Goal: Task Accomplishment & Management: Manage account settings

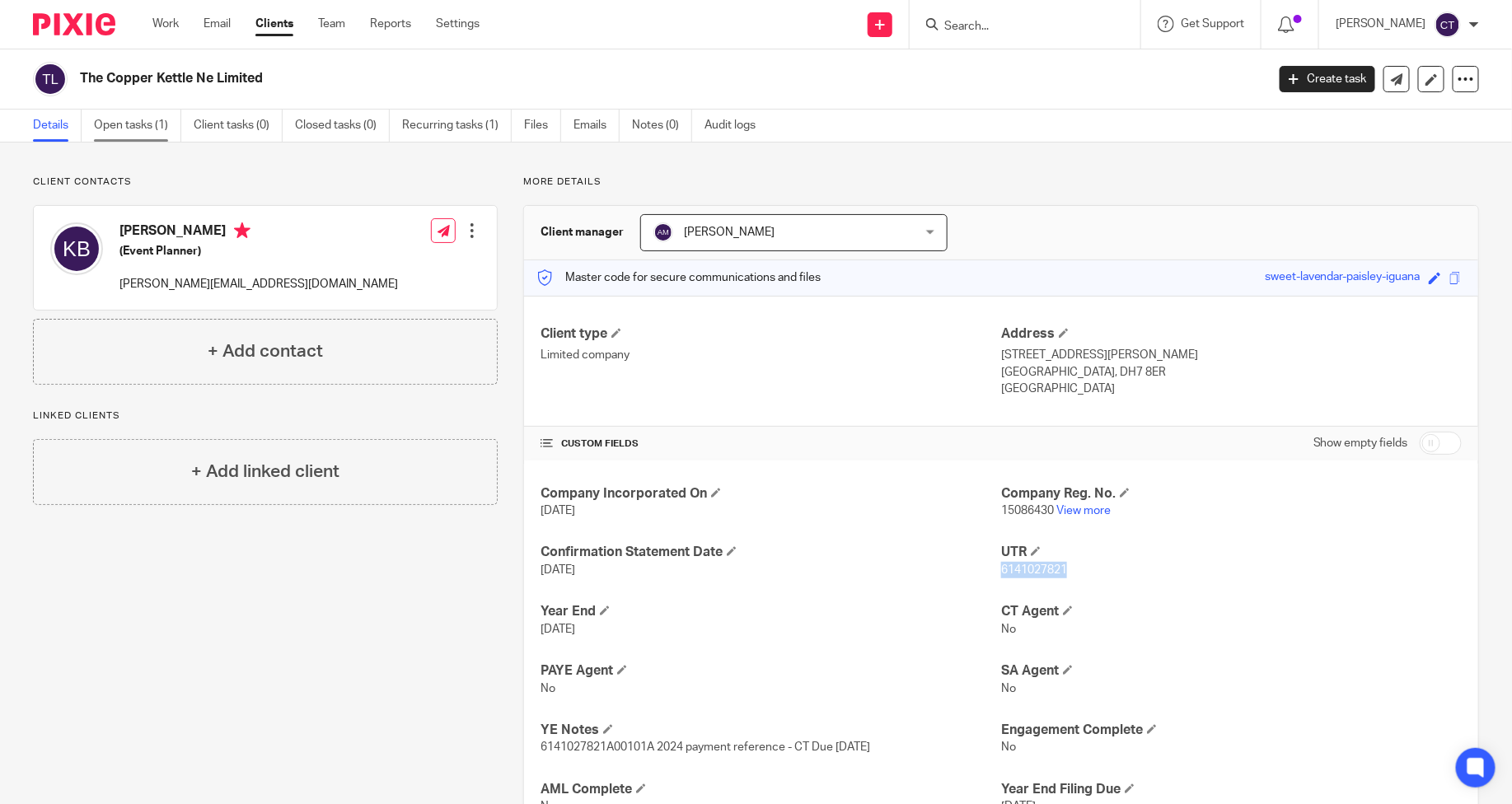
click at [111, 127] on link "Open tasks (1)" at bounding box center [138, 126] width 87 height 32
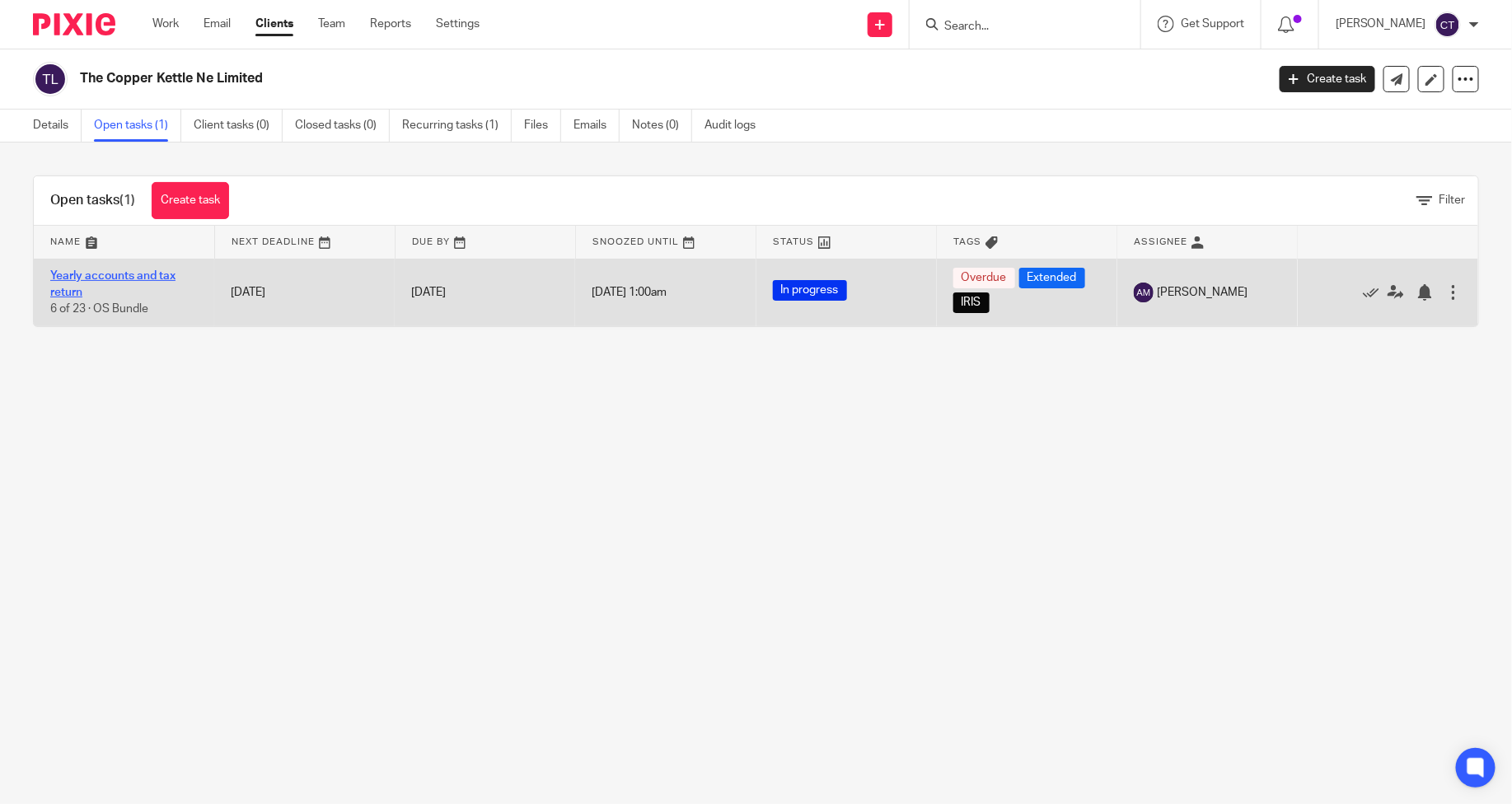
click at [108, 276] on link "Yearly accounts and tax return" at bounding box center [113, 285] width 125 height 28
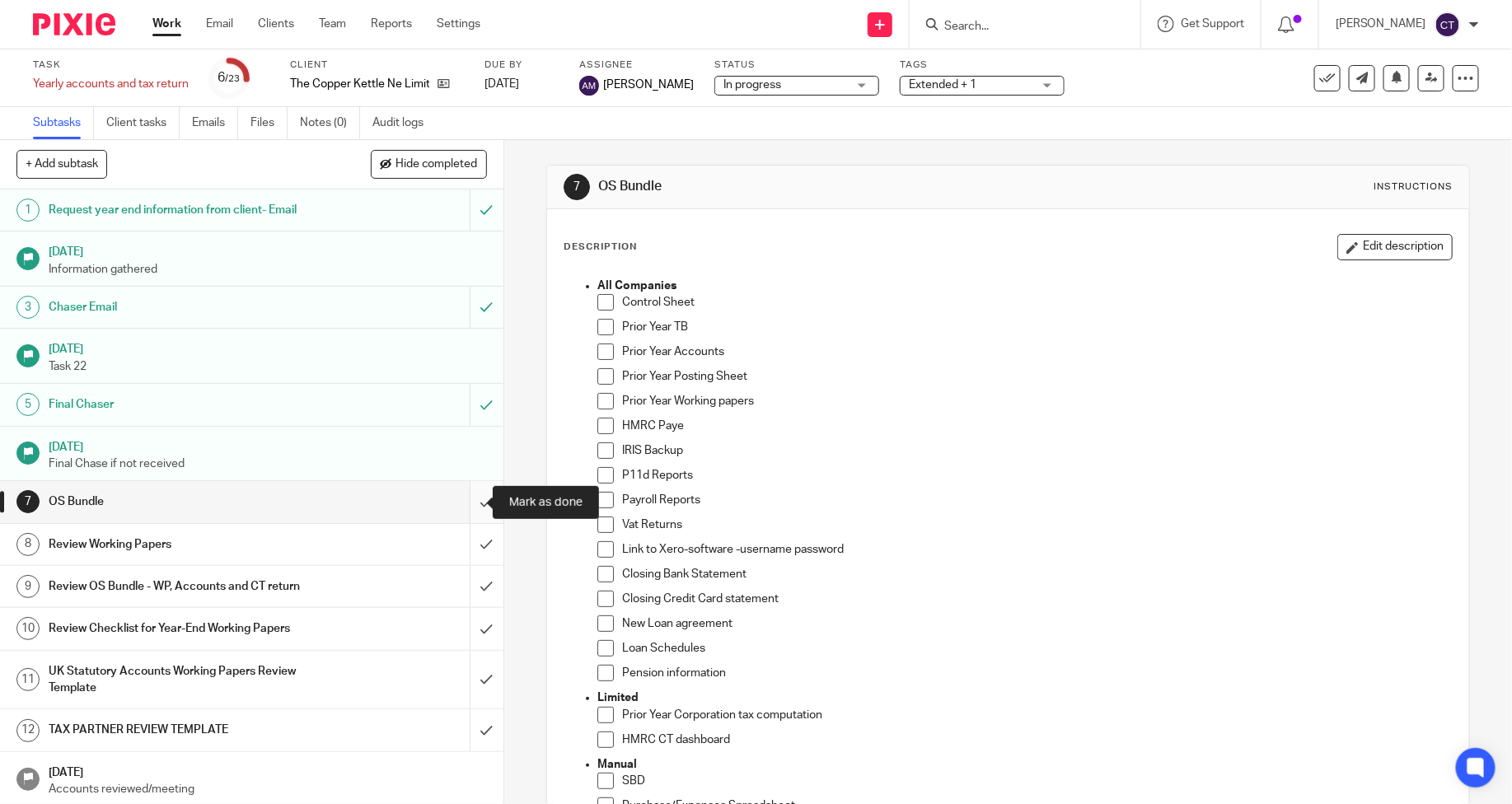
click at [474, 503] on input "submit" at bounding box center [252, 502] width 504 height 42
click at [465, 539] on input "submit" at bounding box center [252, 544] width 504 height 42
click at [465, 579] on input "submit" at bounding box center [252, 587] width 504 height 42
click at [468, 624] on input "submit" at bounding box center [252, 629] width 504 height 42
click at [462, 675] on input "submit" at bounding box center [252, 679] width 504 height 58
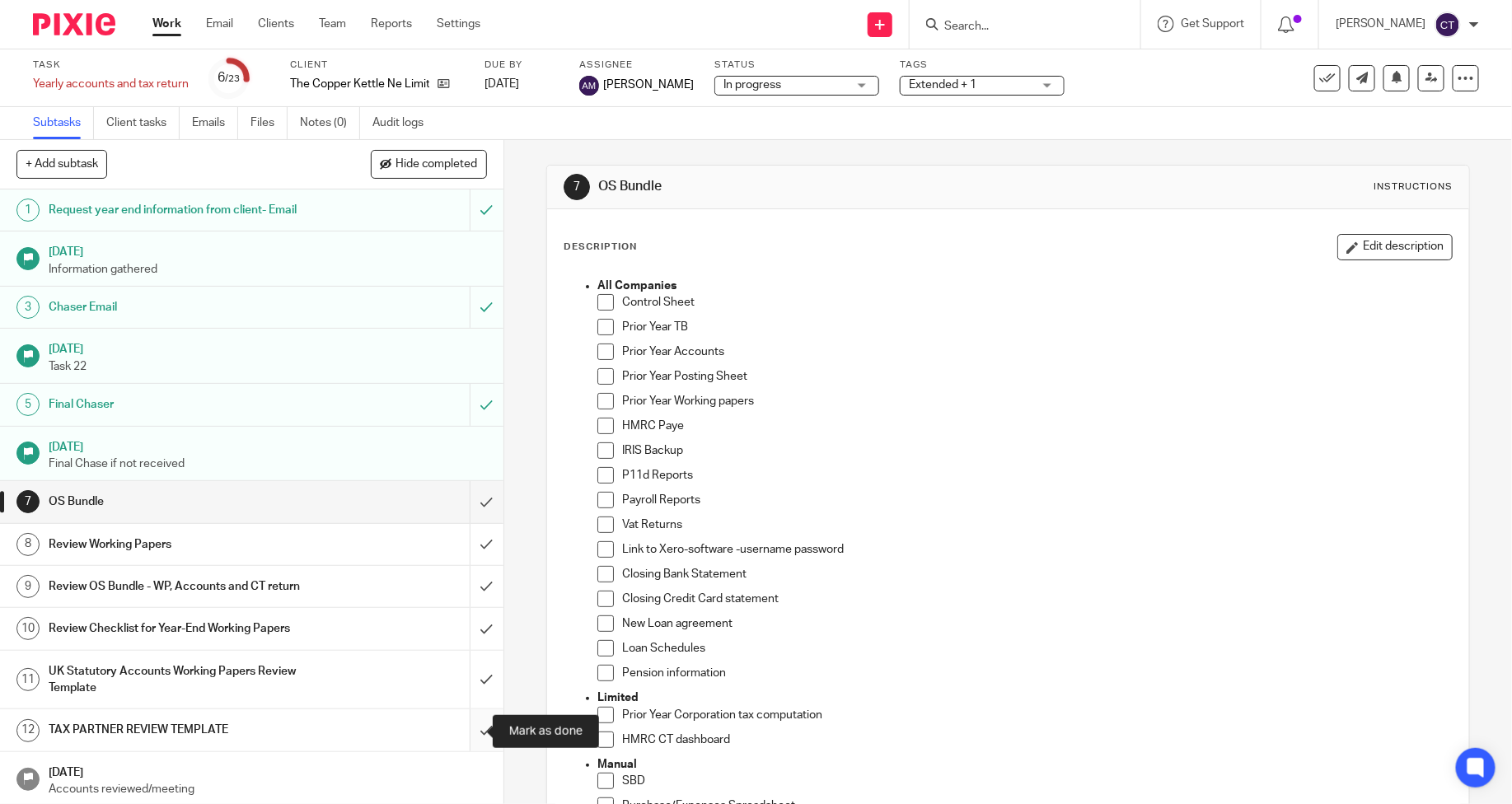
click at [476, 737] on input "submit" at bounding box center [252, 730] width 504 height 42
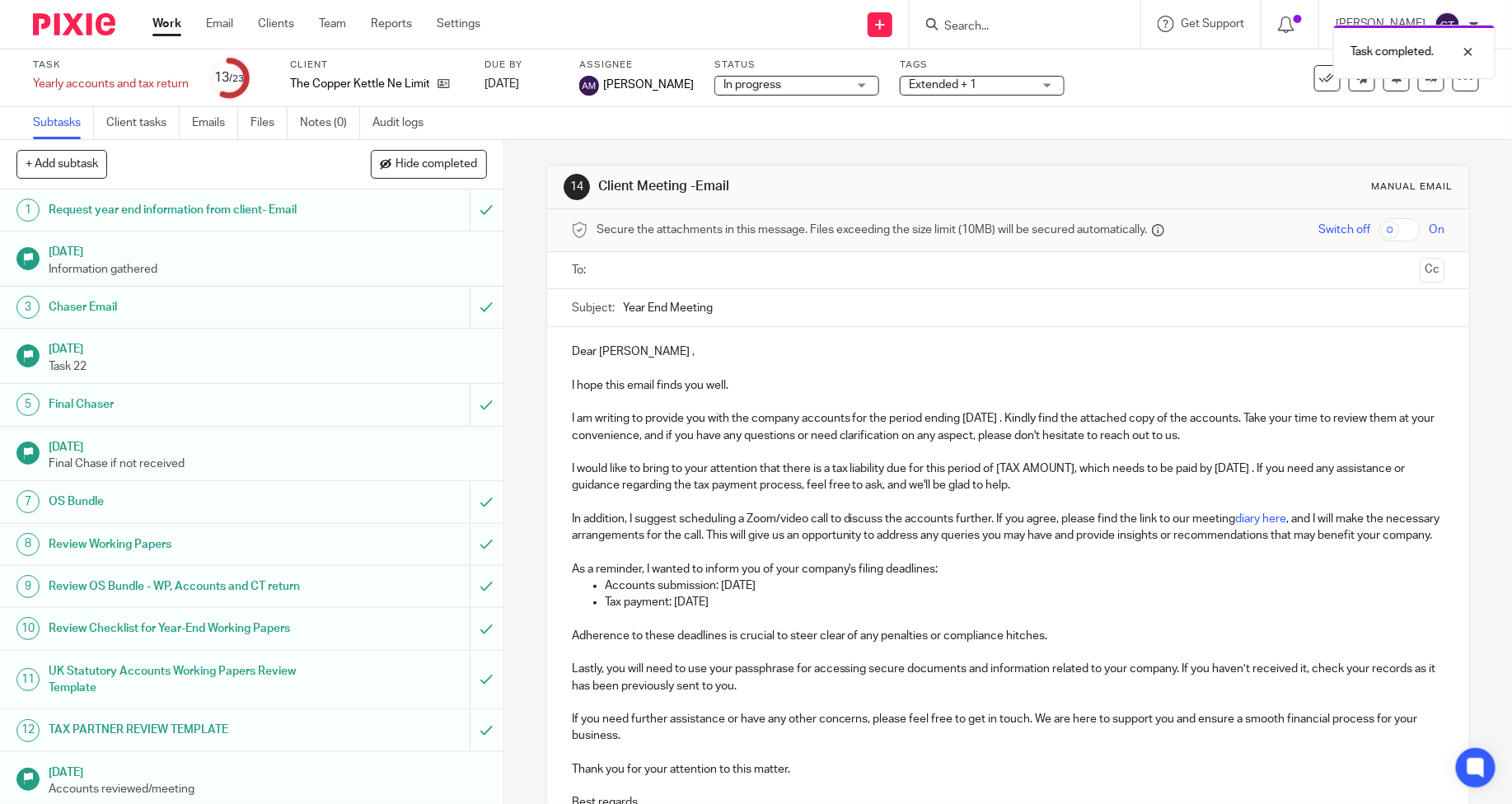
click at [110, 543] on h1 "Review Working Papers" at bounding box center [183, 544] width 270 height 25
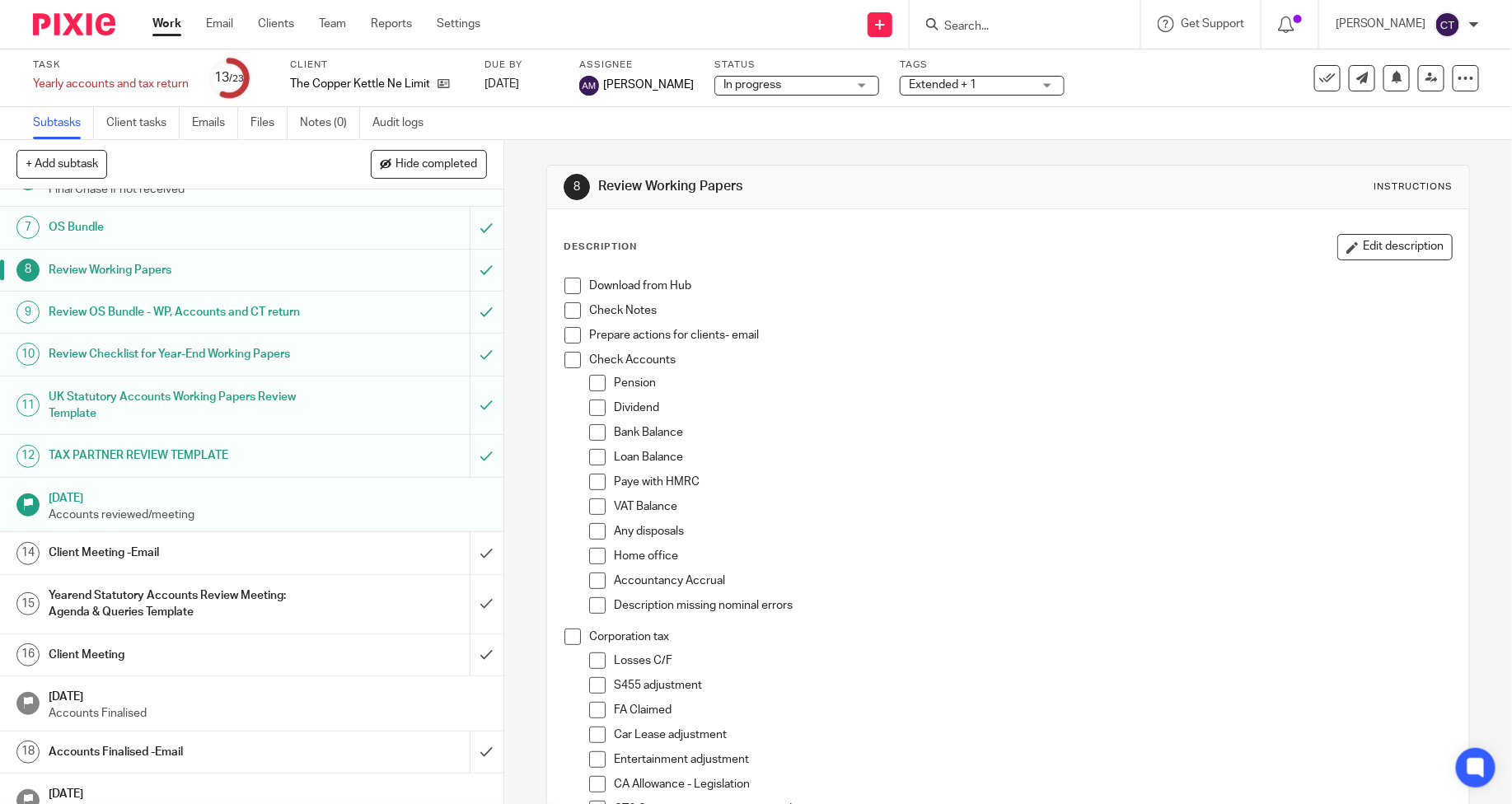
scroll to position [91, 0]
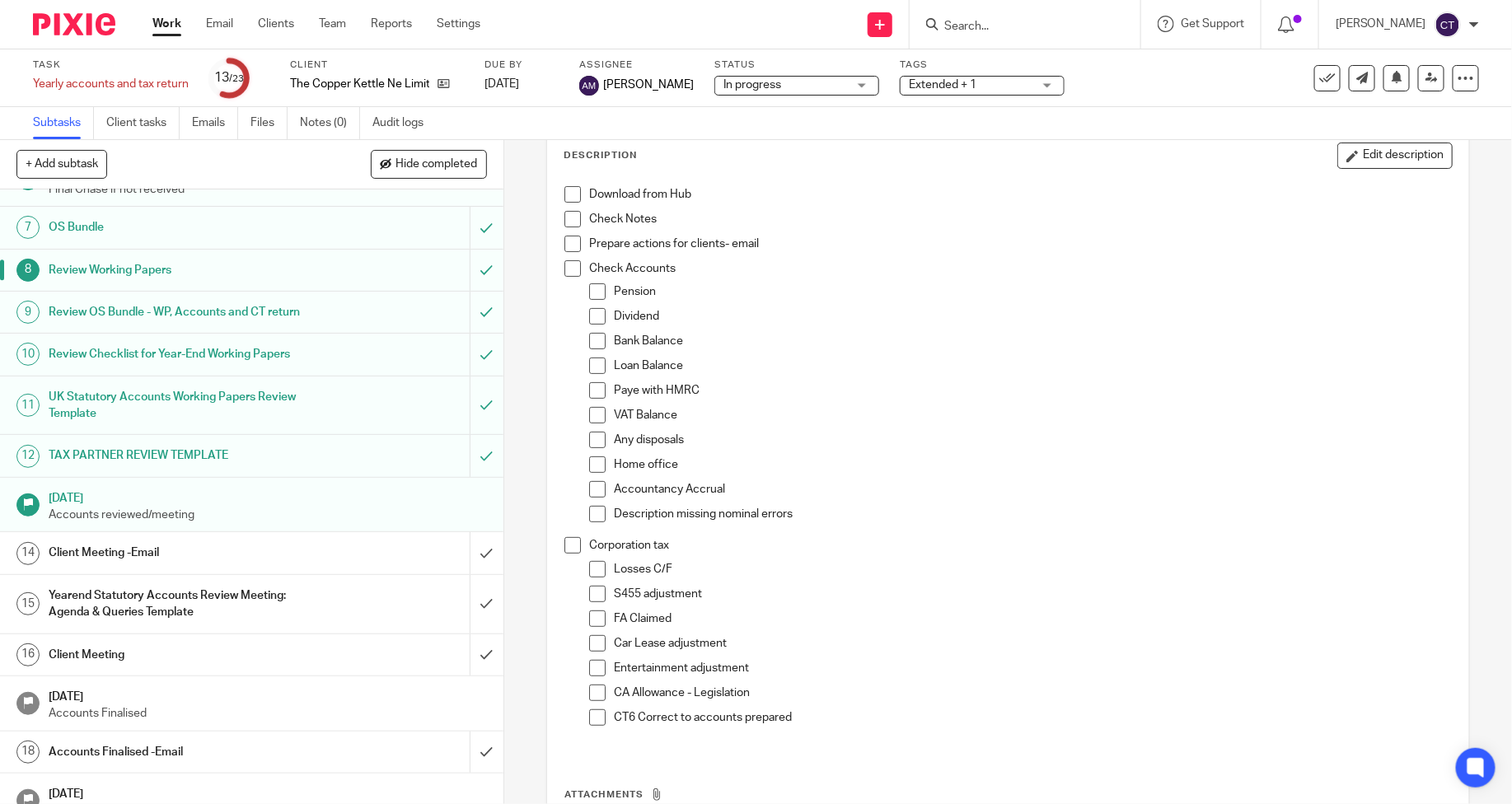
click at [217, 351] on h1 "Review Checklist for Year-End Working Papers" at bounding box center [183, 354] width 270 height 25
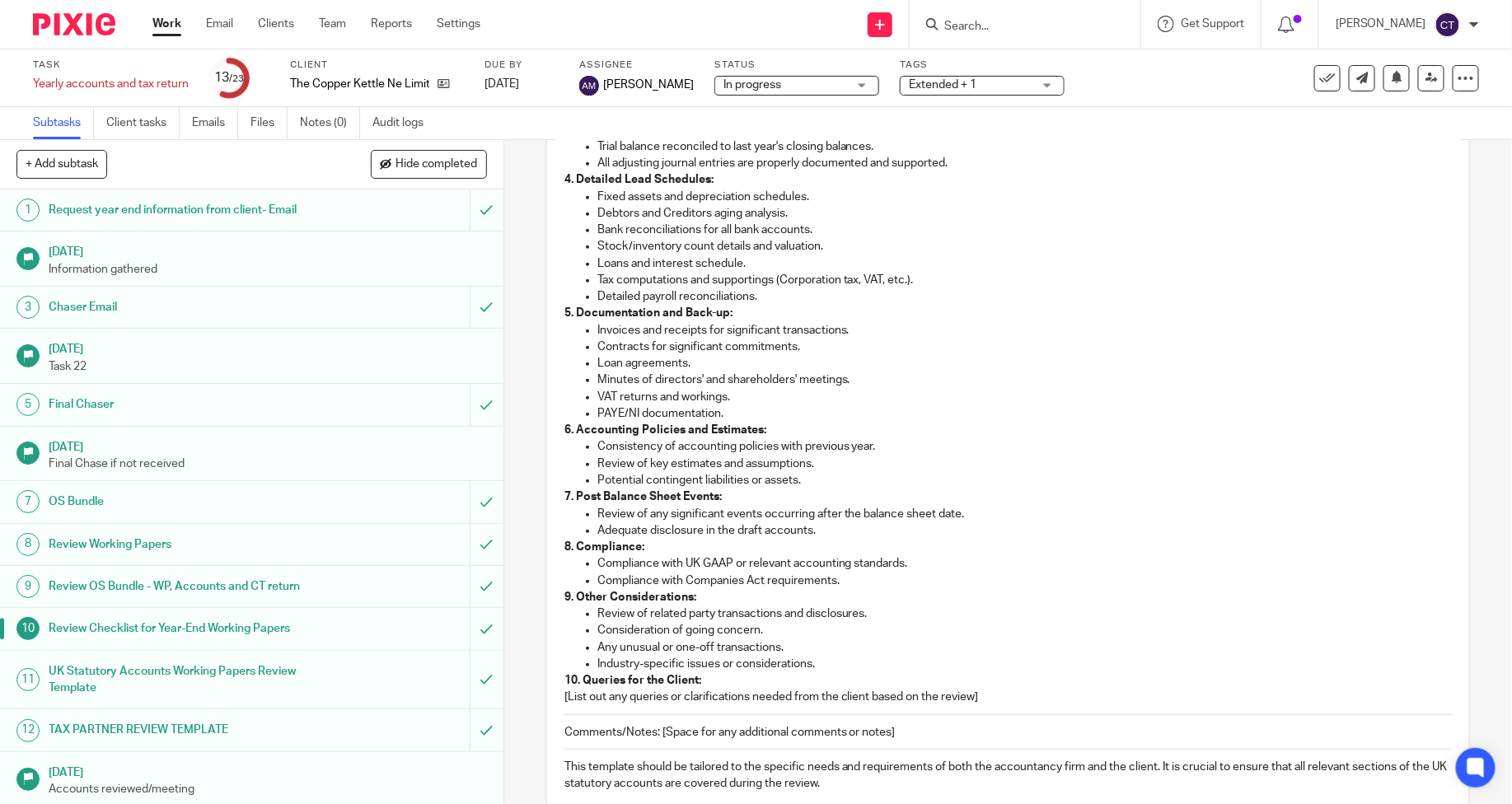
scroll to position [548, 0]
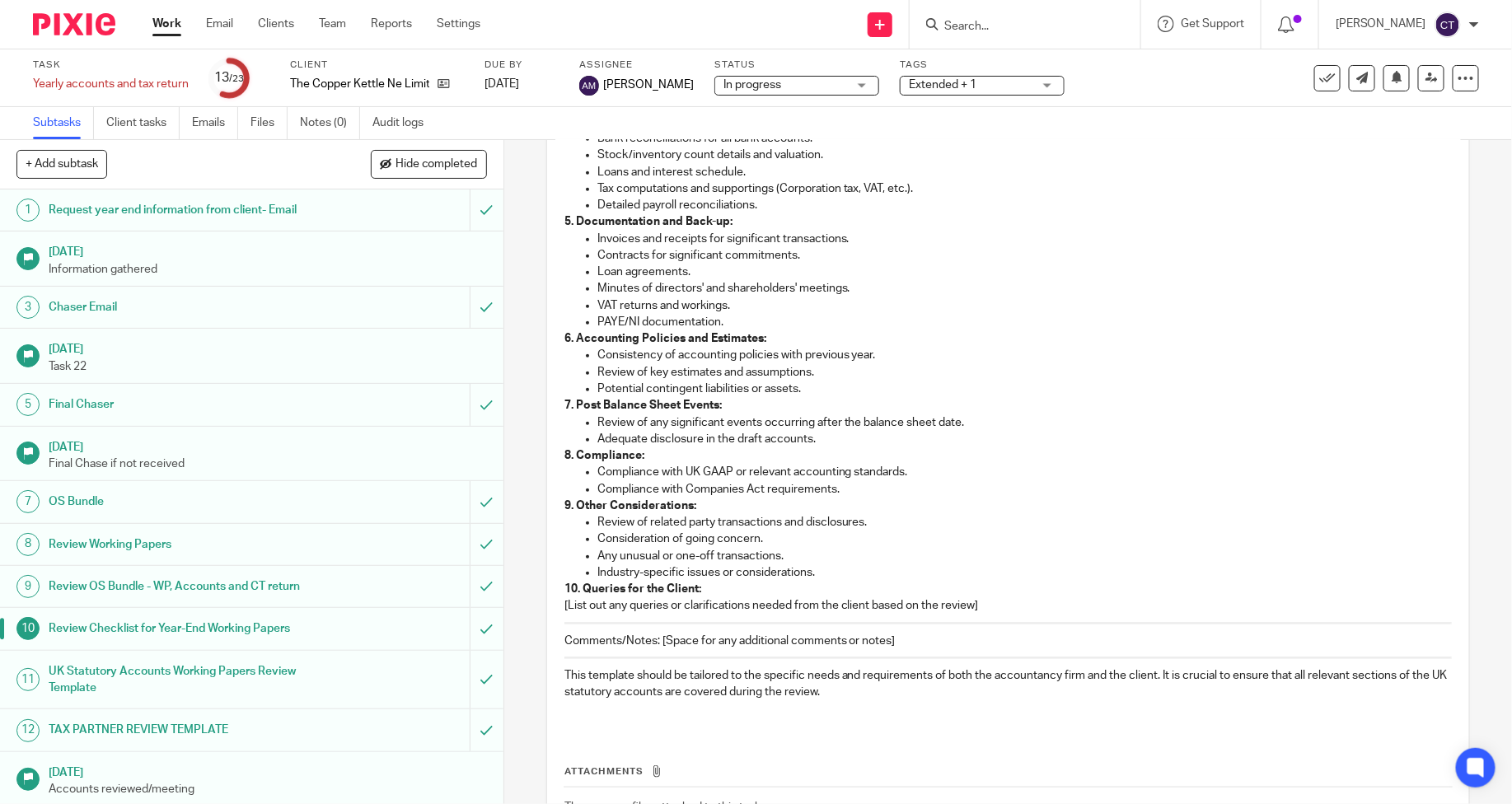
click at [185, 630] on h1 "Review Checklist for Year-End Working Papers" at bounding box center [183, 629] width 270 height 25
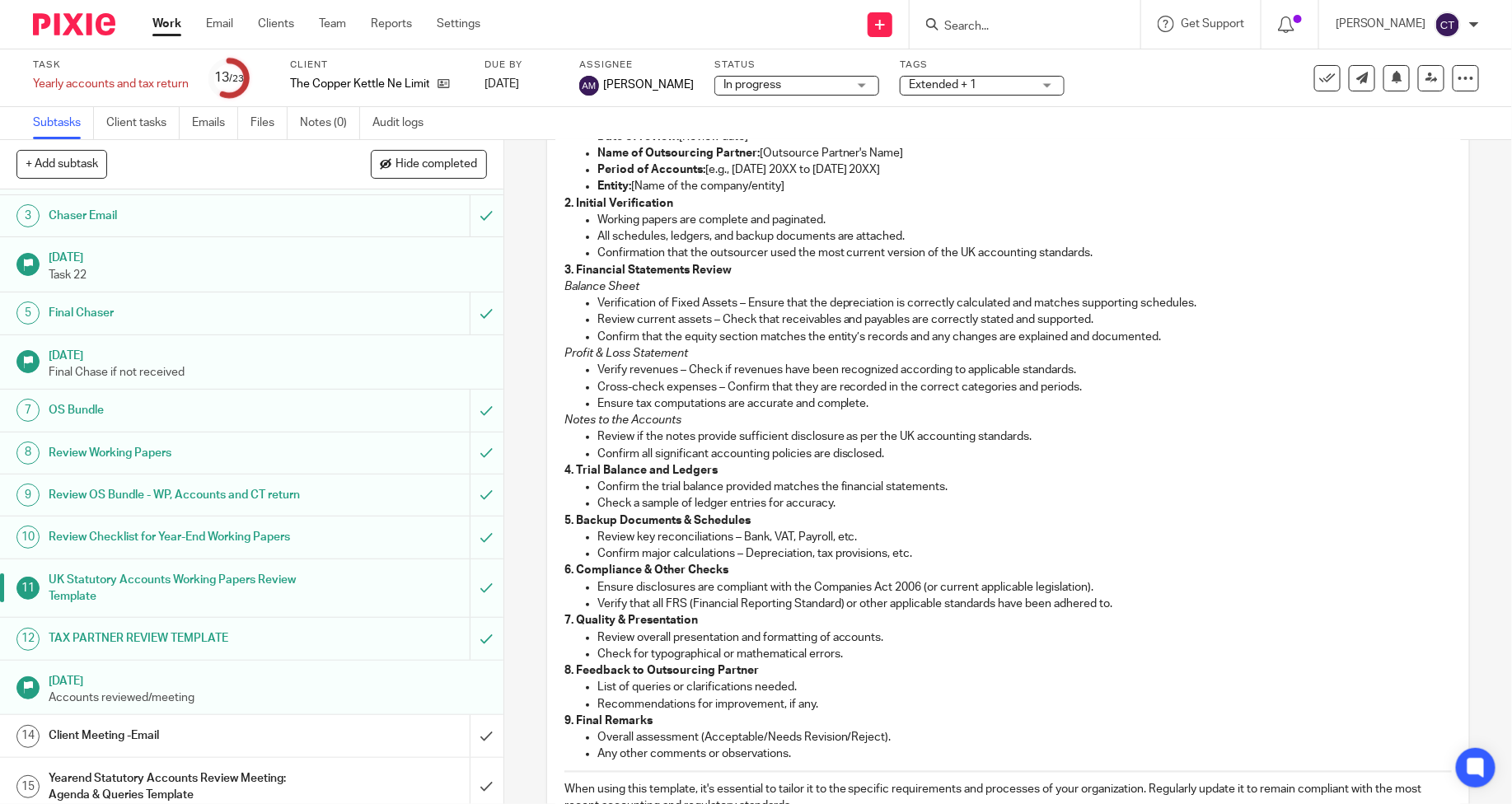
scroll to position [182, 0]
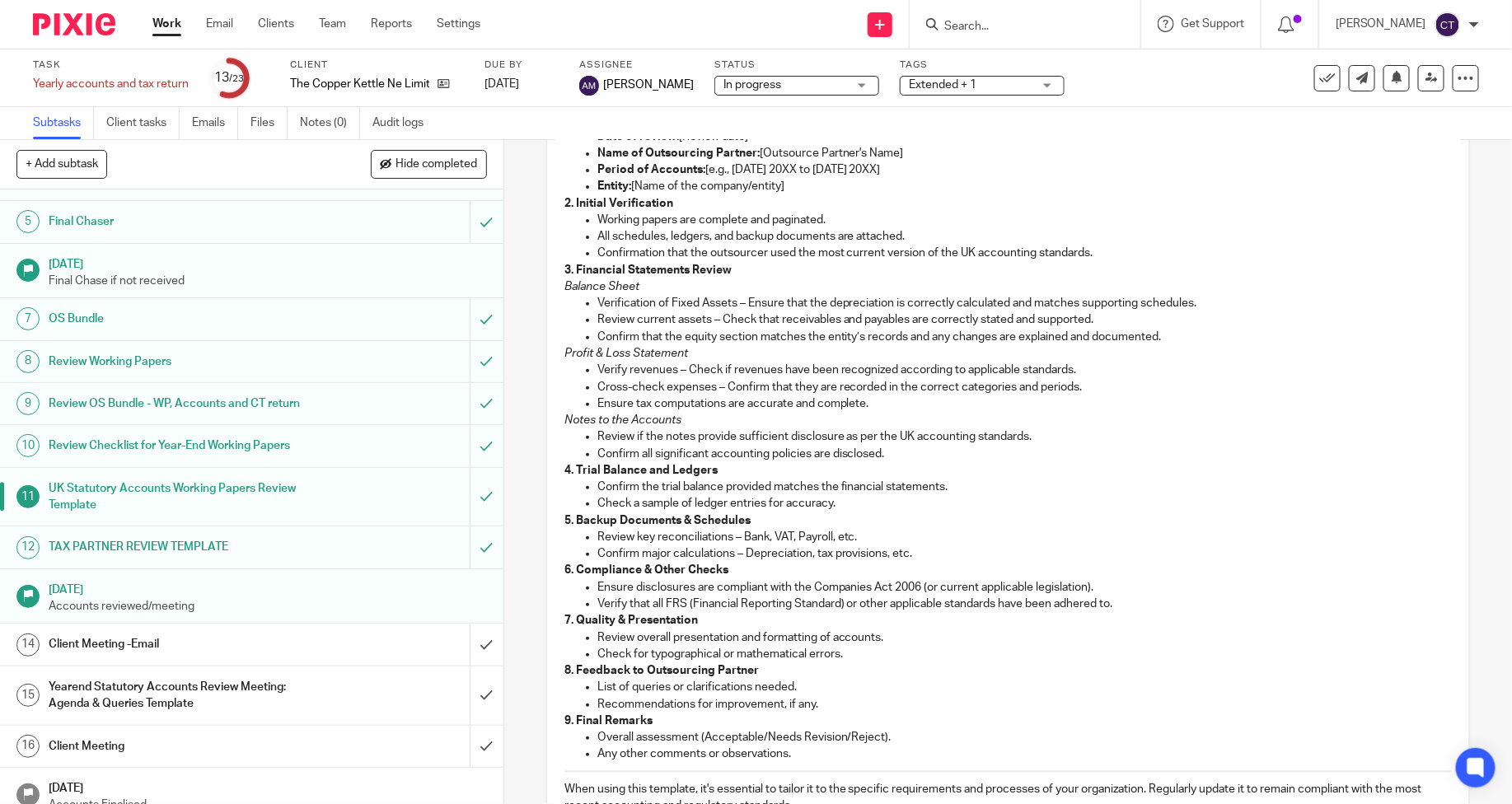
click at [182, 556] on h1 "TAX PARTNER REVIEW TEMPLATE" at bounding box center [183, 546] width 270 height 25
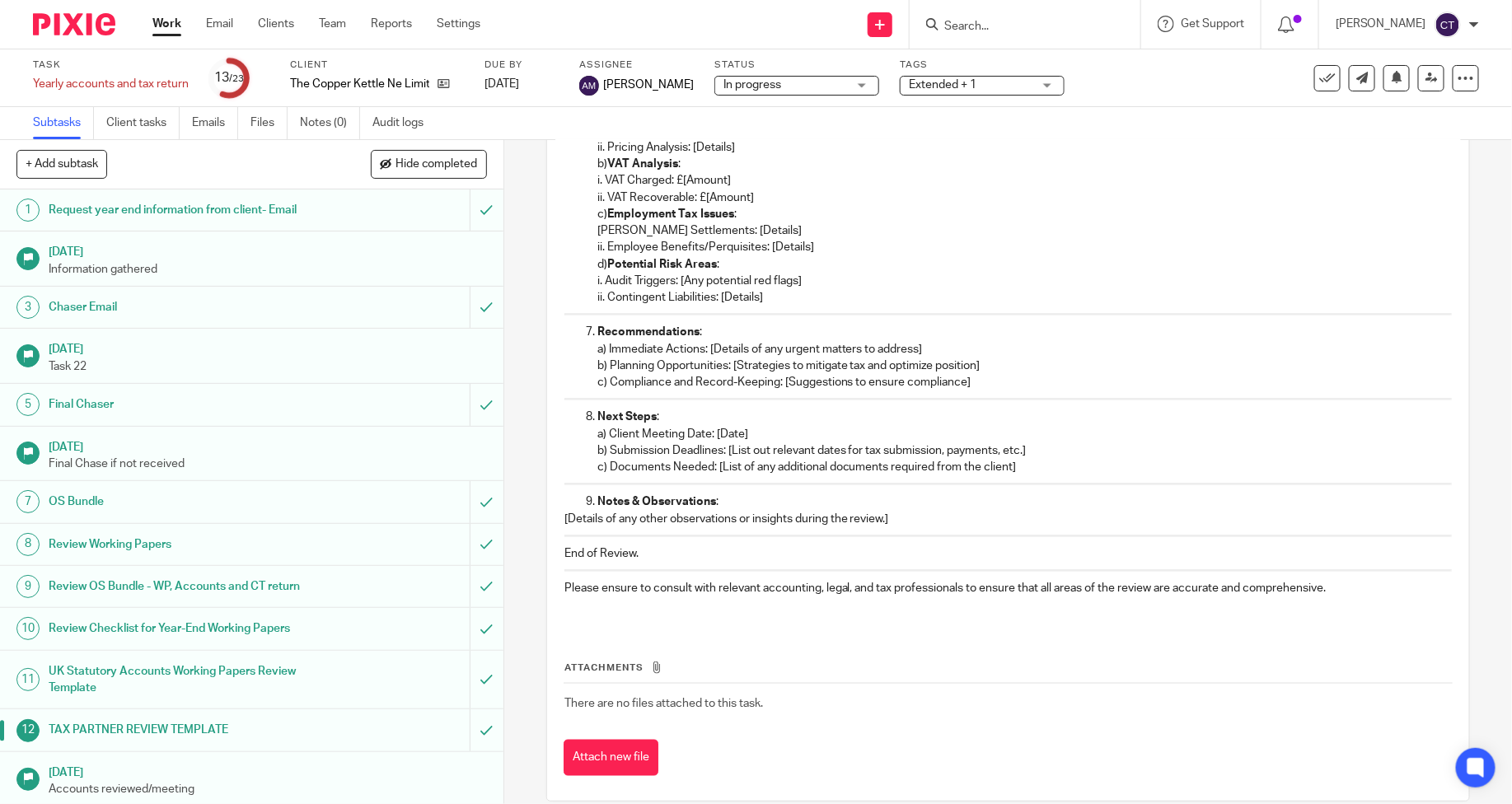
scroll to position [755, 0]
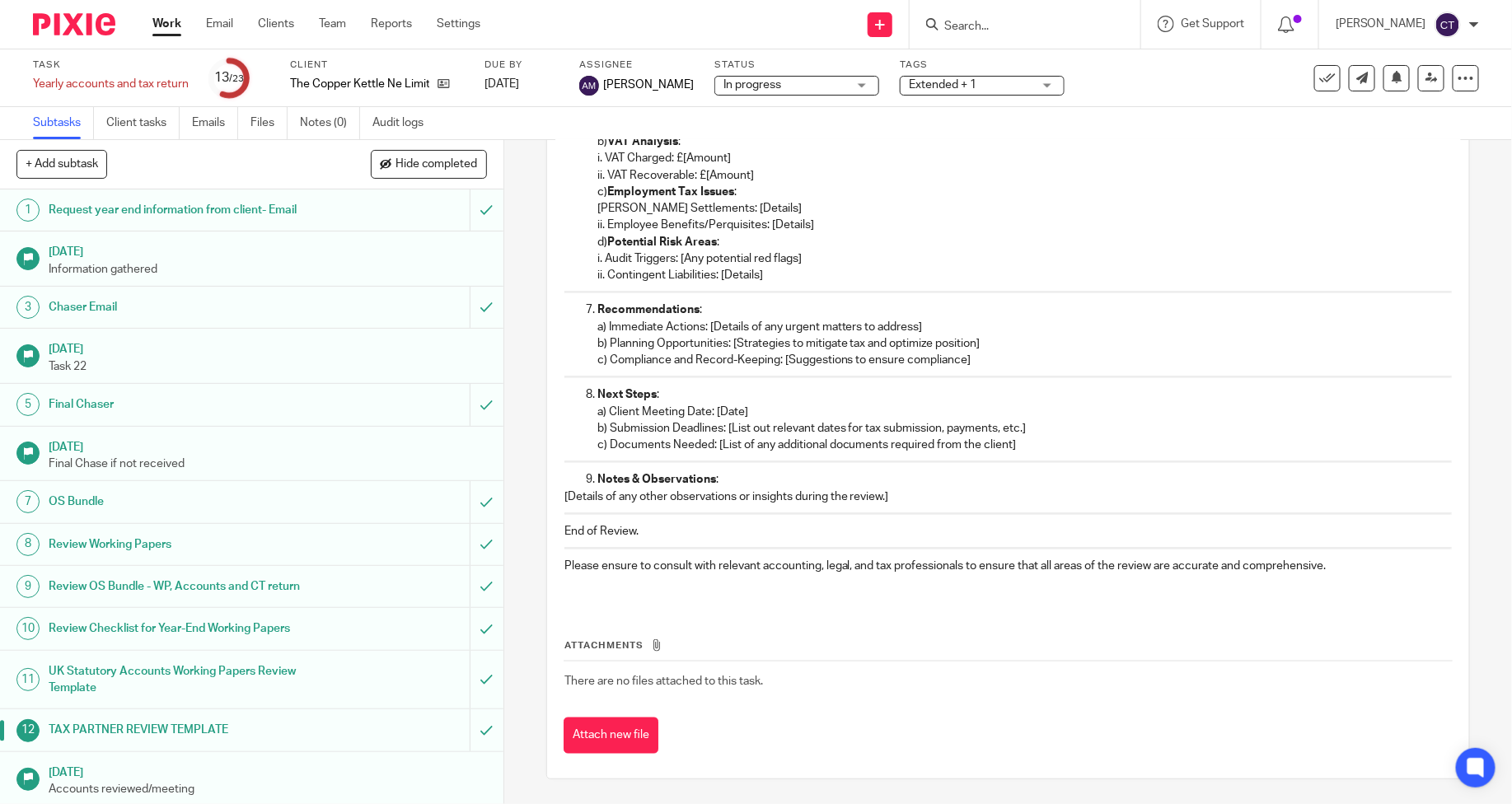
click at [762, 355] on p "c) Compliance and Record-Keeping: [Suggestions to ensure compliance]" at bounding box center [1024, 360] width 855 height 17
drag, startPoint x: 964, startPoint y: 363, endPoint x: 781, endPoint y: 354, distance: 183.2
click at [781, 354] on p "c) Compliance and Record-Keeping: [Suggestions to ensure compliance]" at bounding box center [1024, 360] width 855 height 17
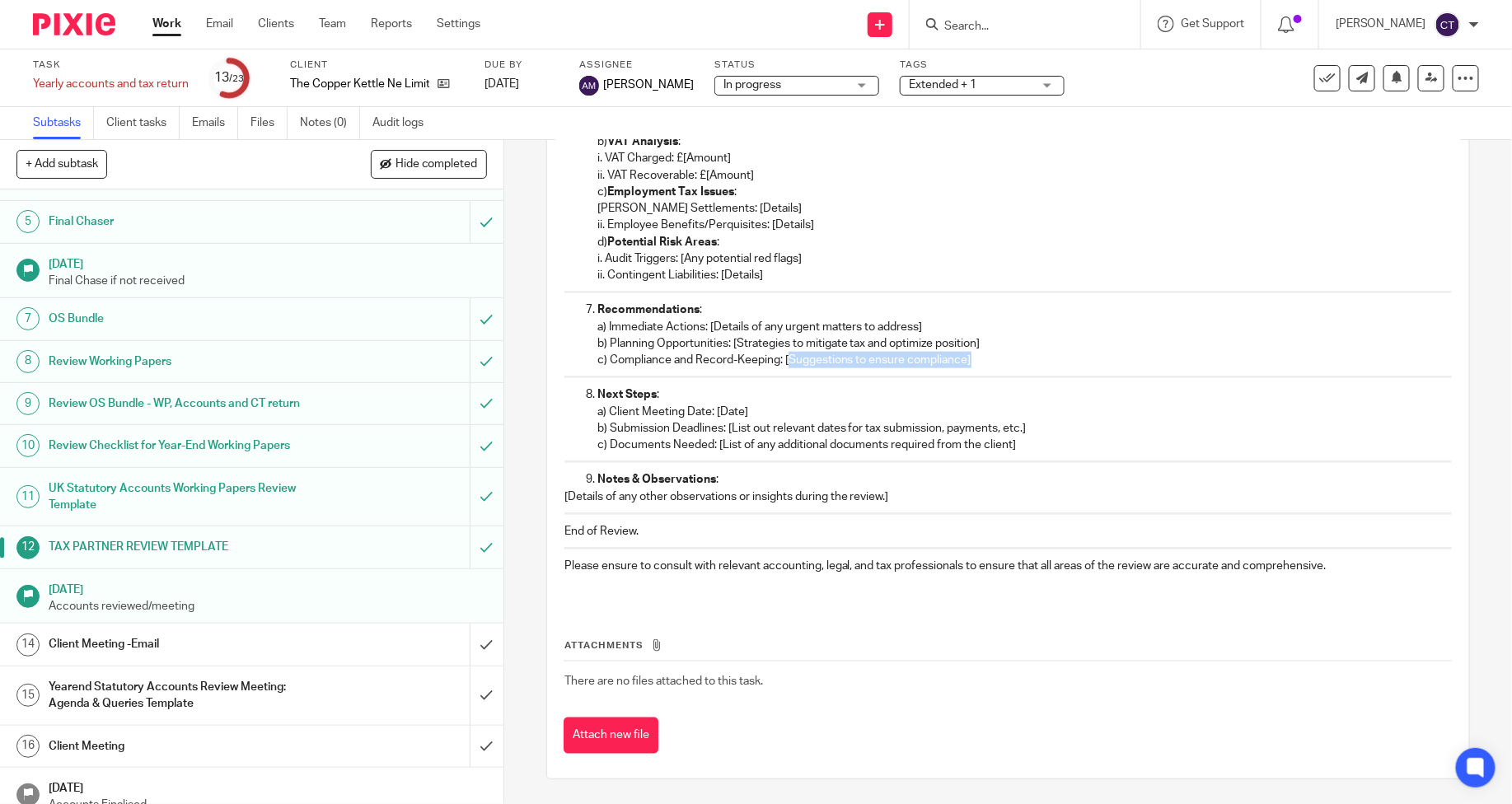
scroll to position [366, 0]
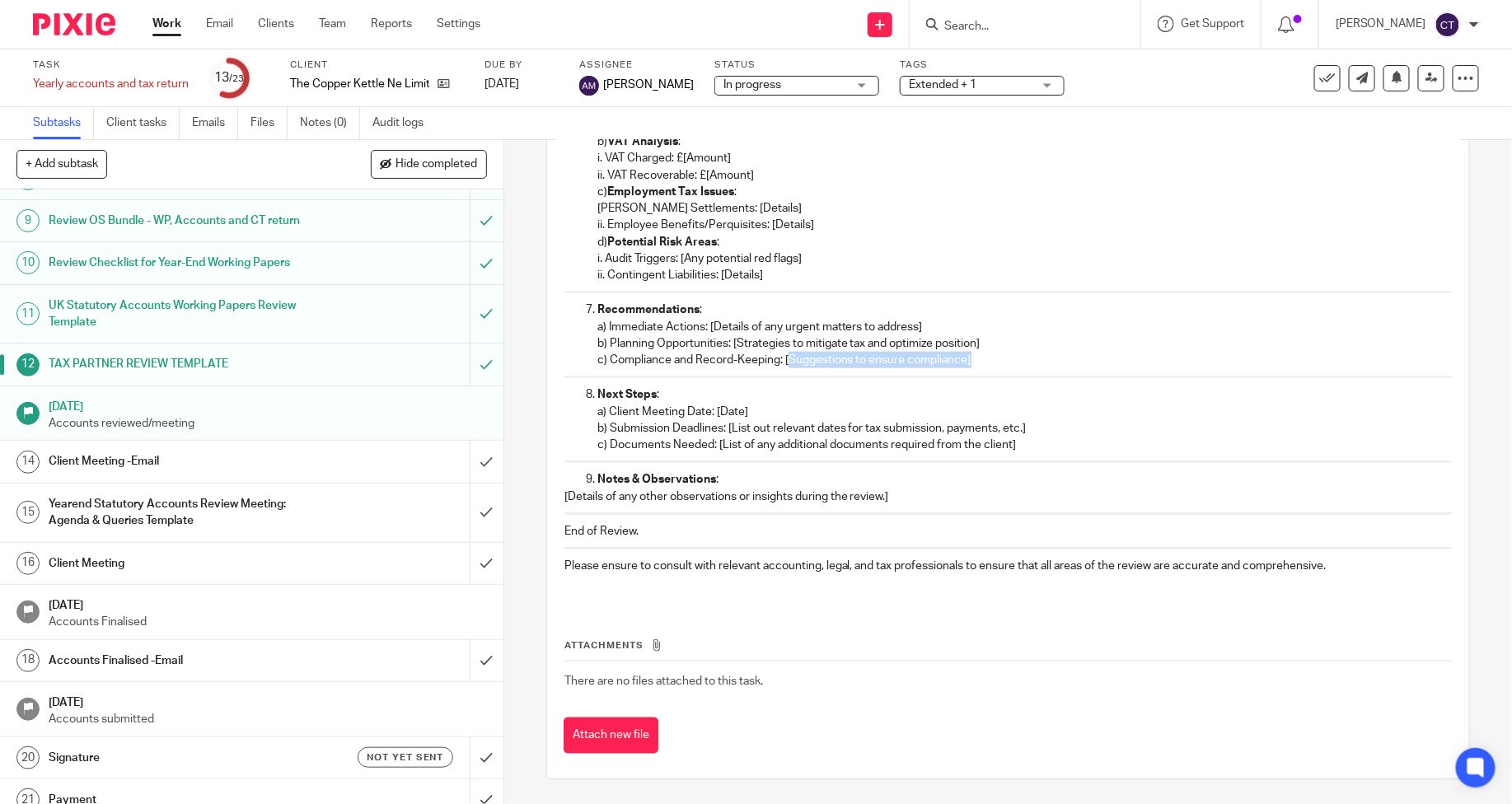
click at [282, 484] on link "15 Yearend Statutory Accounts Review Meeting: Agenda & Queries Template" at bounding box center [235, 513] width 470 height 58
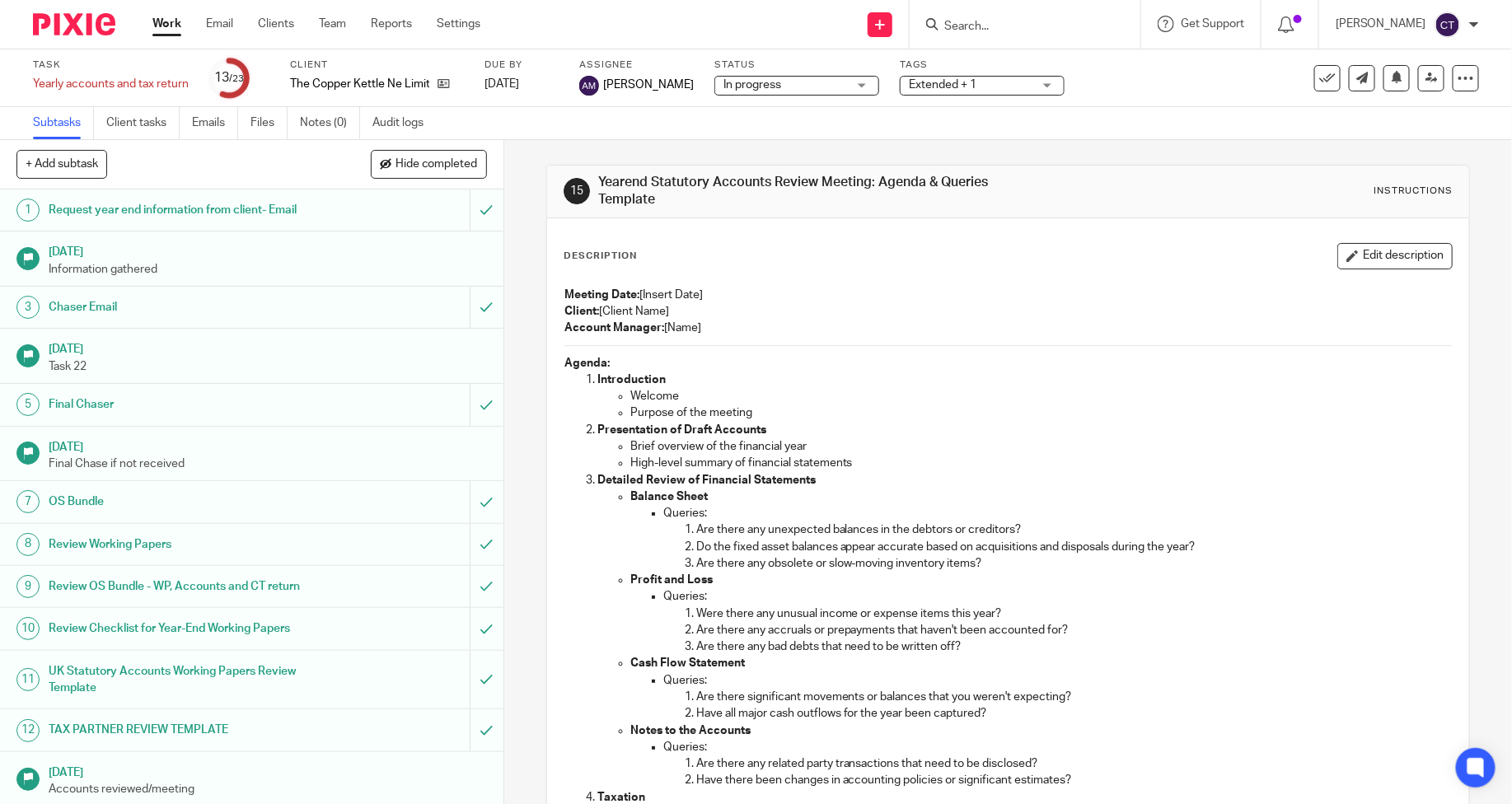
scroll to position [483, 0]
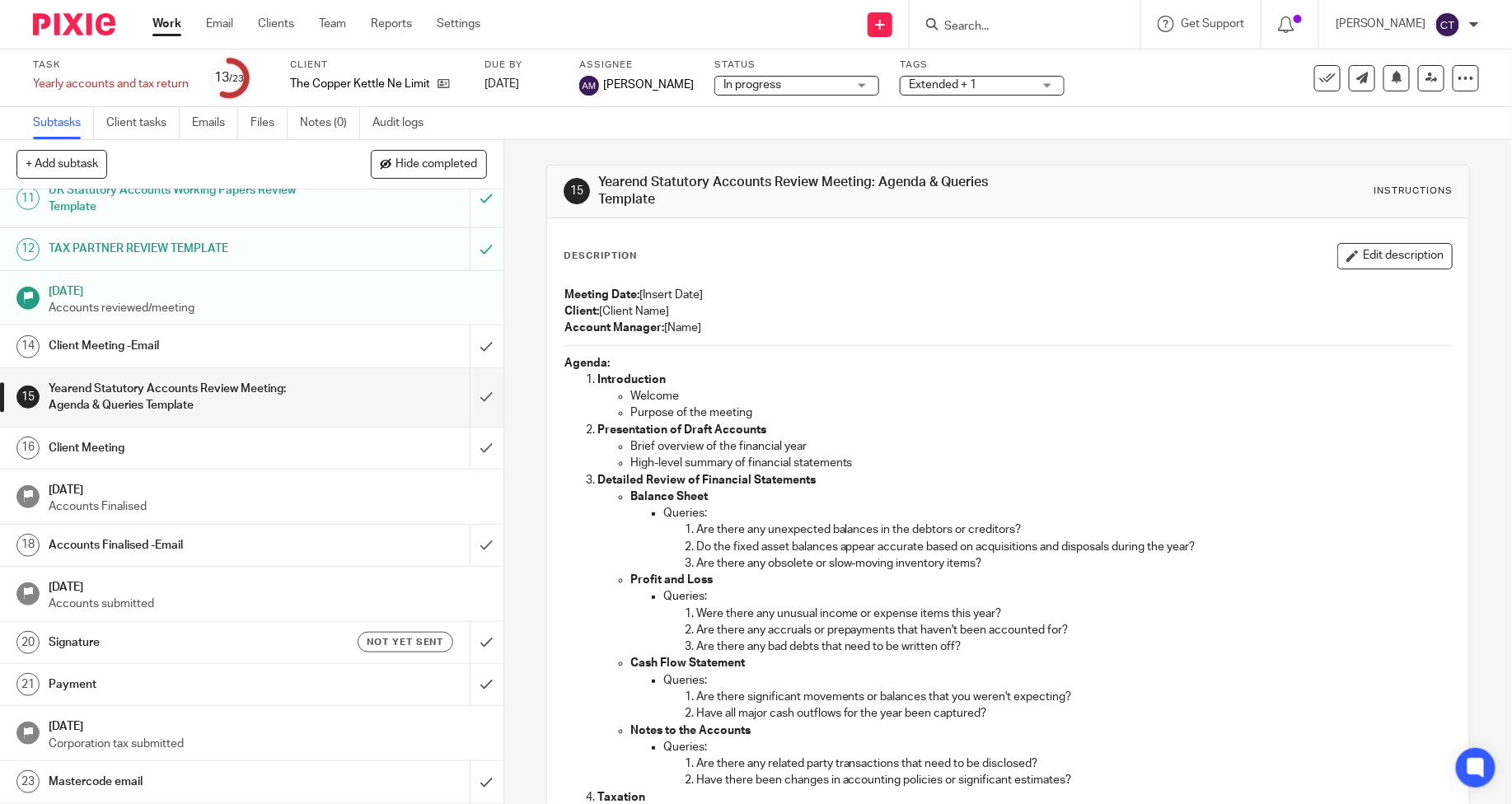
click at [317, 350] on div "Client Meeting -Email" at bounding box center [251, 346] width 405 height 25
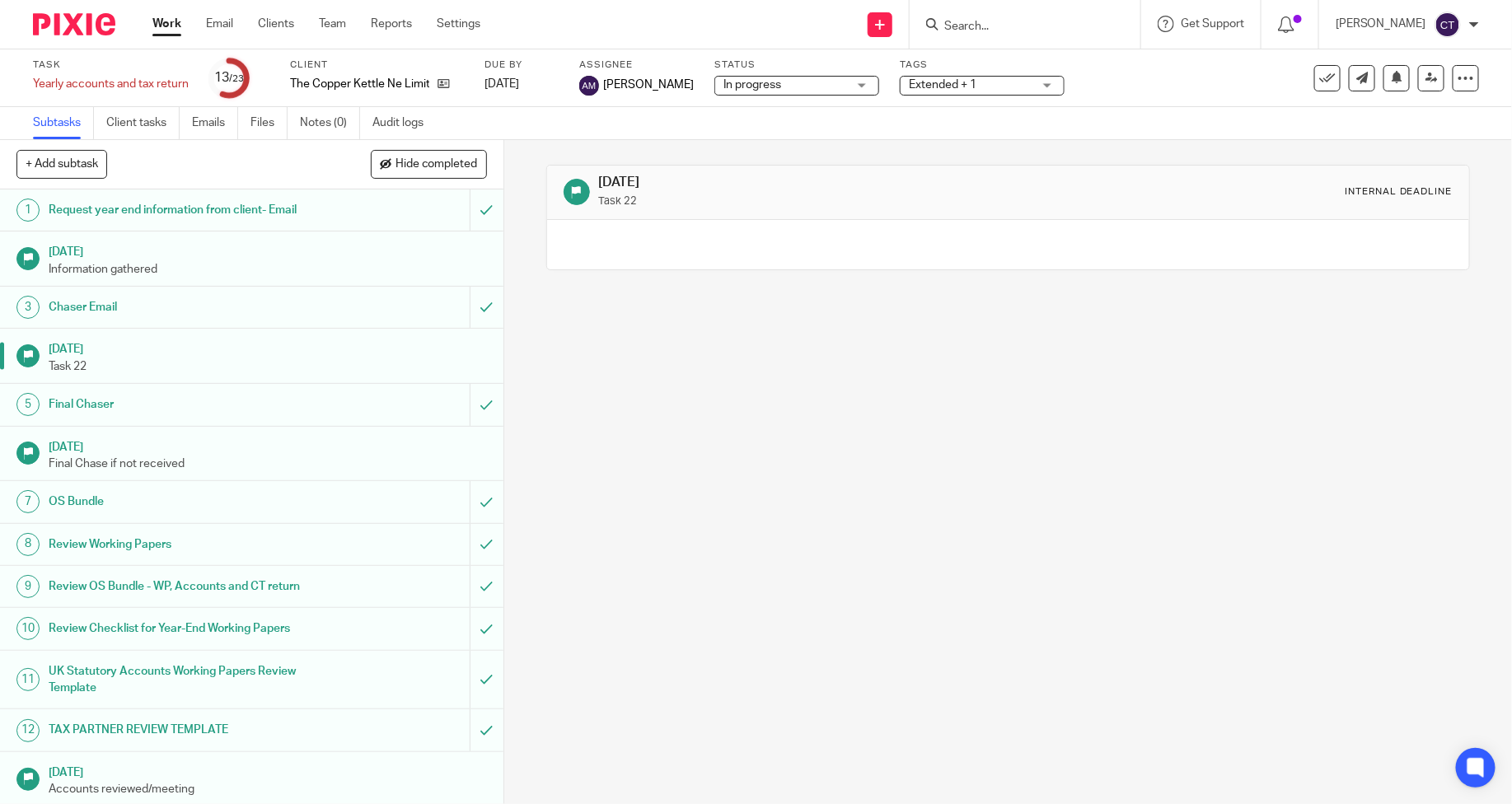
scroll to position [182, 0]
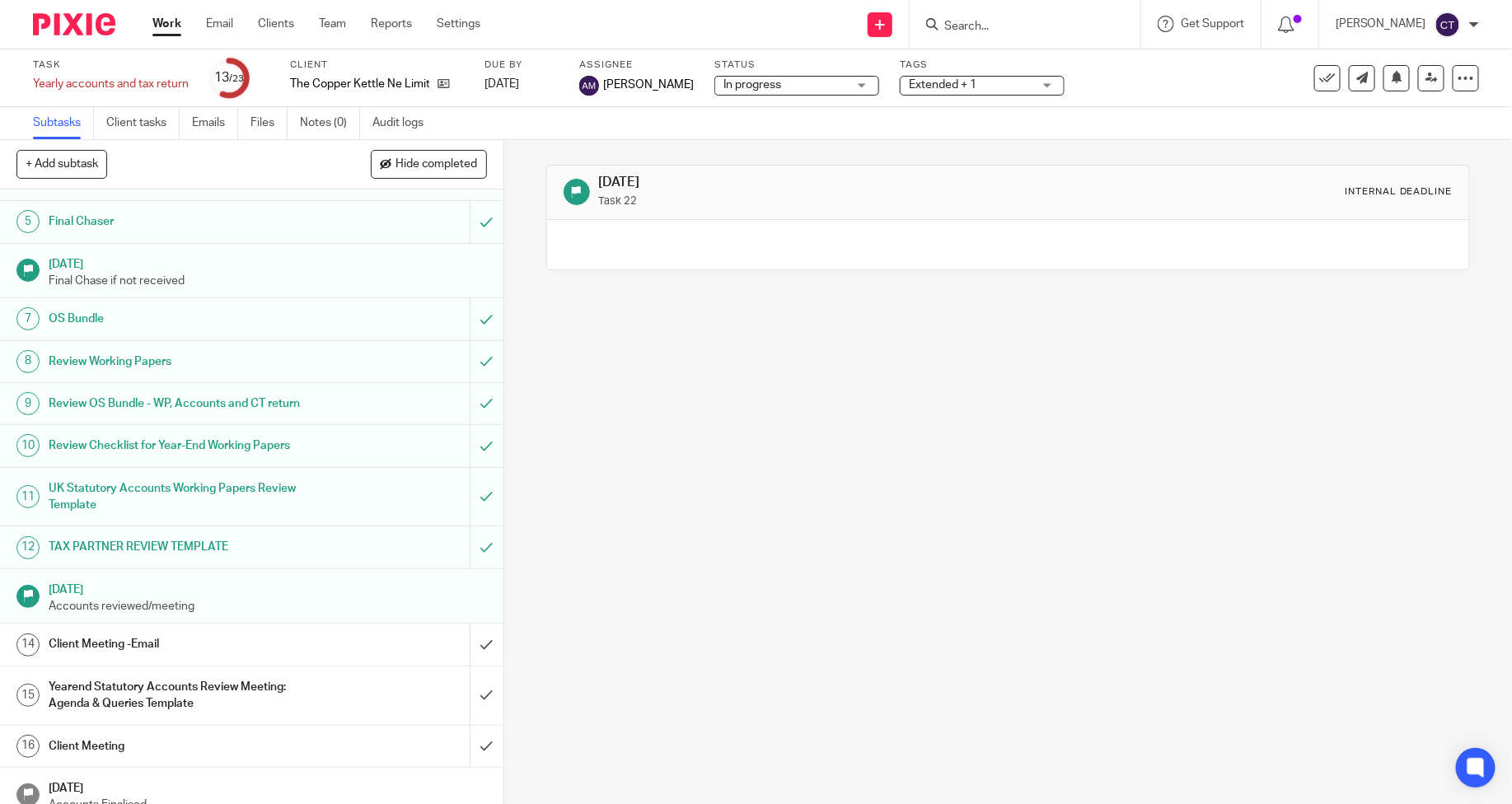
click at [86, 640] on h1 "Client Meeting -Email" at bounding box center [183, 643] width 270 height 25
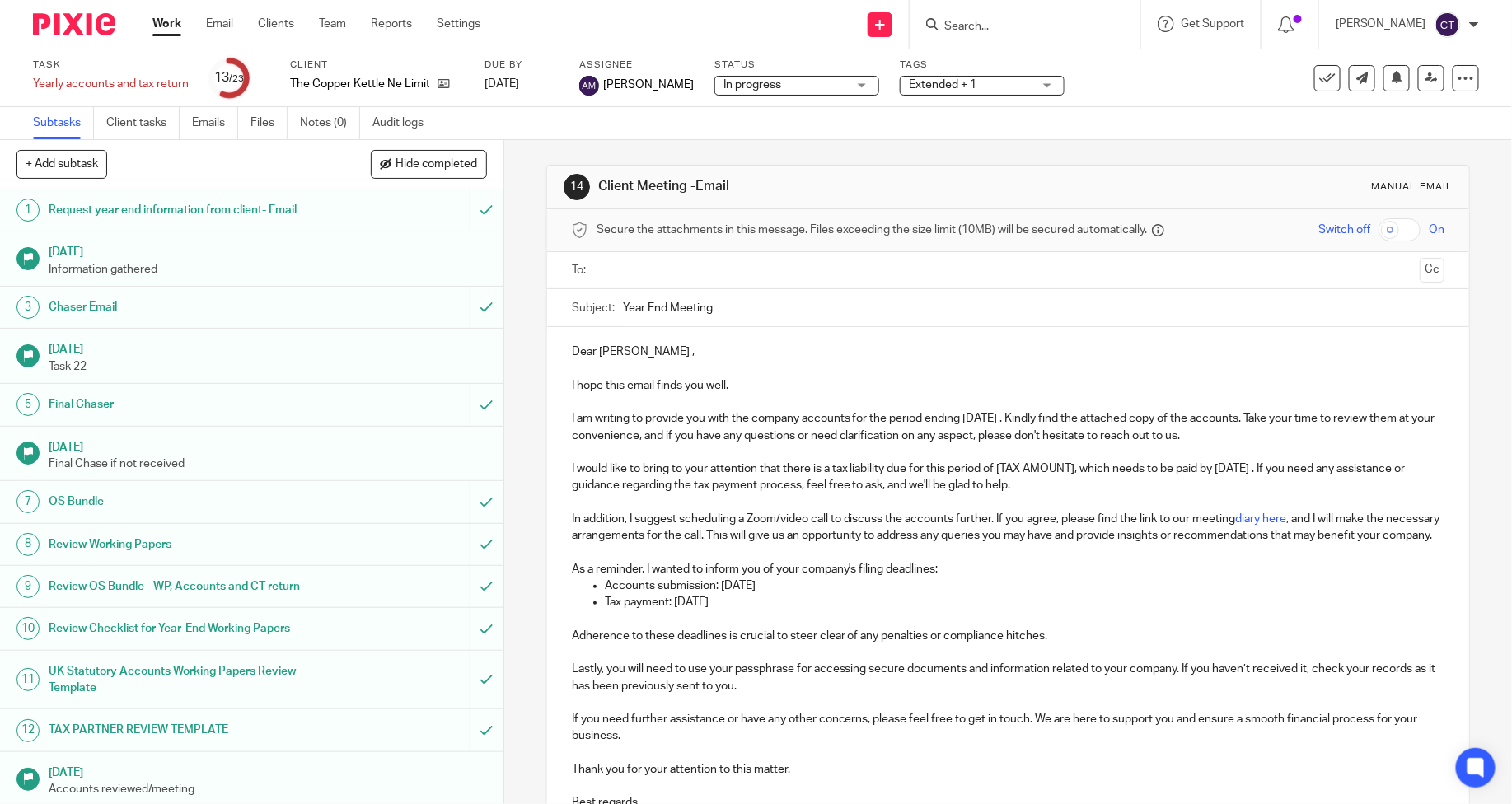
click at [621, 271] on input "text" at bounding box center [1007, 270] width 811 height 19
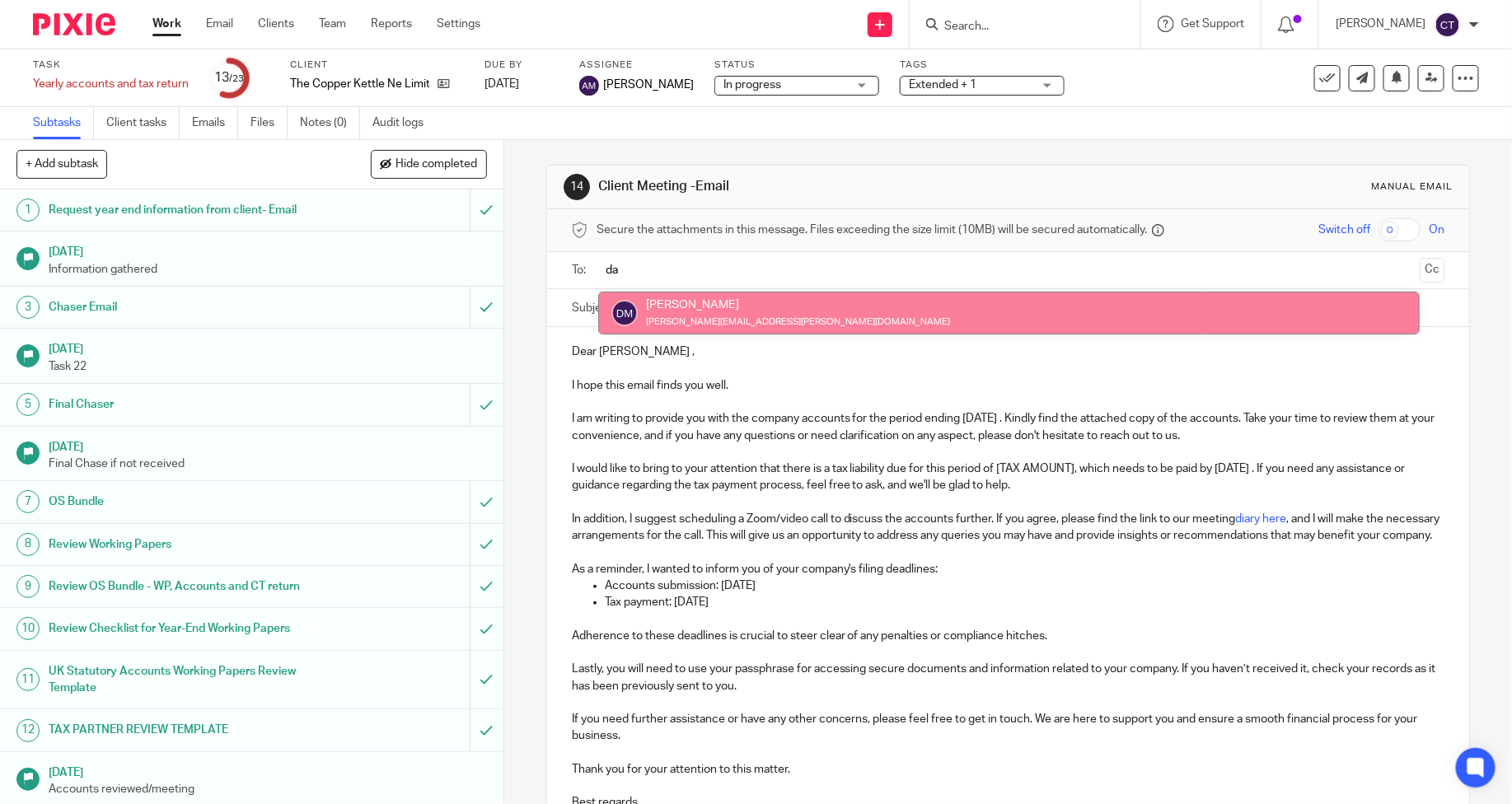
type input "da"
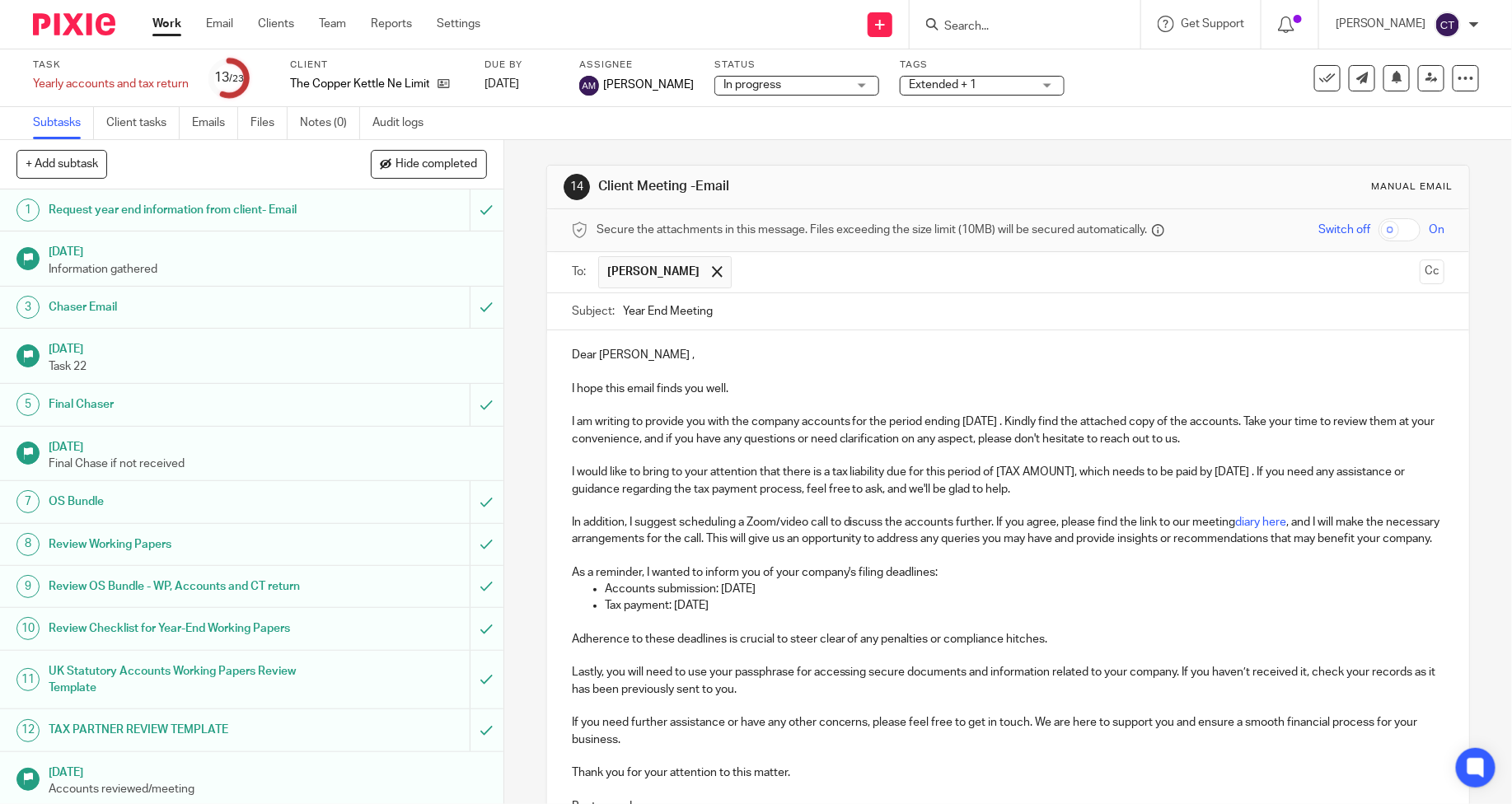
click at [740, 305] on input "Year End Meeting" at bounding box center [1033, 311] width 821 height 37
type input "Year End The Copper Kettle NE"
drag, startPoint x: 1060, startPoint y: 470, endPoint x: 816, endPoint y: 475, distance: 244.1
click at [816, 475] on p "I would like to bring to your attention that there is a tax liability due for t…" at bounding box center [1008, 481] width 872 height 34
click at [825, 476] on p "I would like to bring to your attention that there is aNo Tax laibility which n…" at bounding box center [1008, 481] width 872 height 34
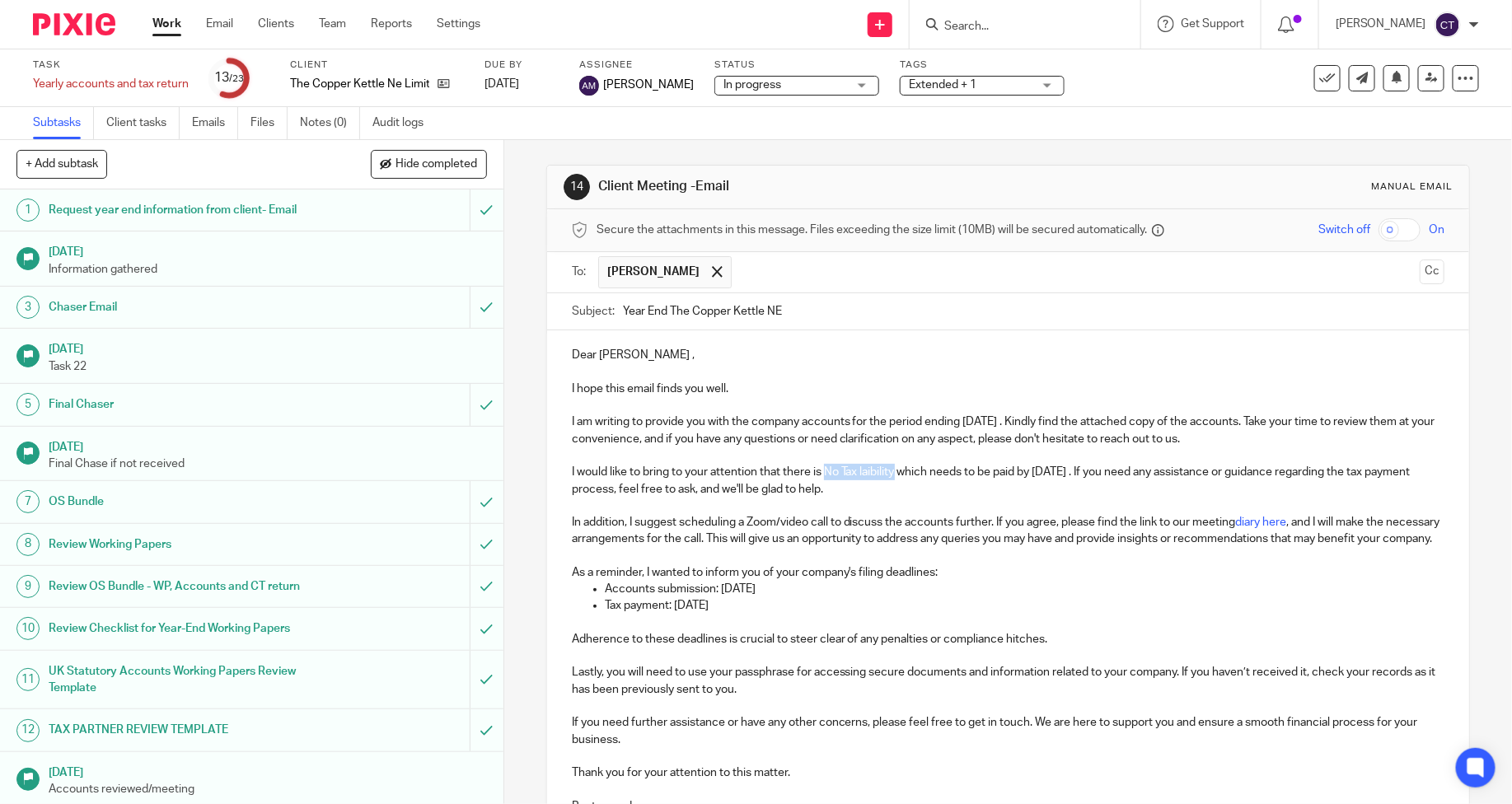
drag, startPoint x: 884, startPoint y: 474, endPoint x: 812, endPoint y: 472, distance: 72.0
click at [812, 472] on p "I would like to bring to your attention that there is No Tax laibility which ne…" at bounding box center [1008, 481] width 872 height 34
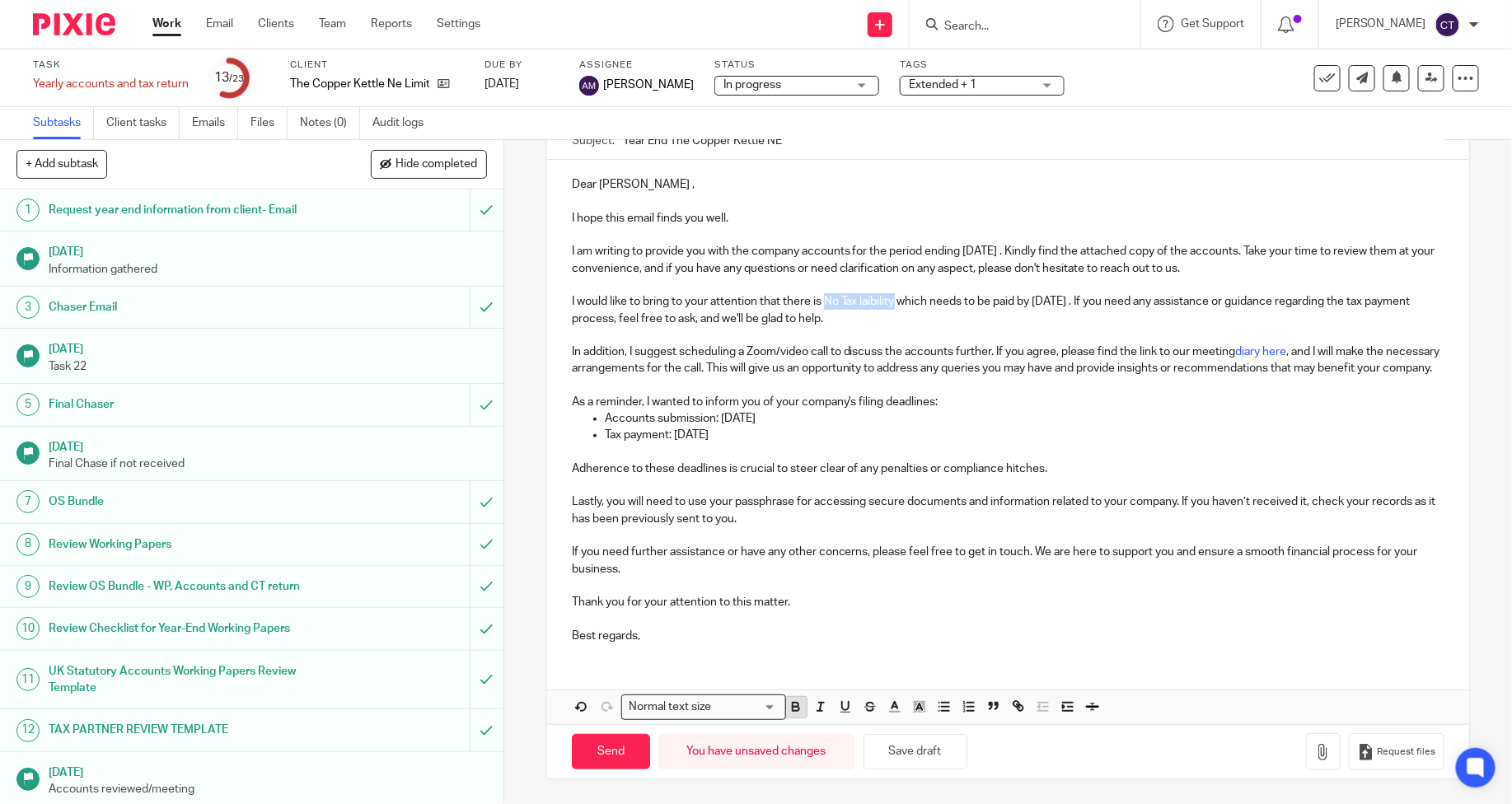
click at [788, 704] on icon "button" at bounding box center [795, 706] width 15 height 15
drag, startPoint x: 878, startPoint y: 308, endPoint x: 894, endPoint y: 288, distance: 25.6
click at [894, 293] on p "I would like to bring to your attention that there is No Tax laibility which ne…" at bounding box center [1008, 310] width 872 height 34
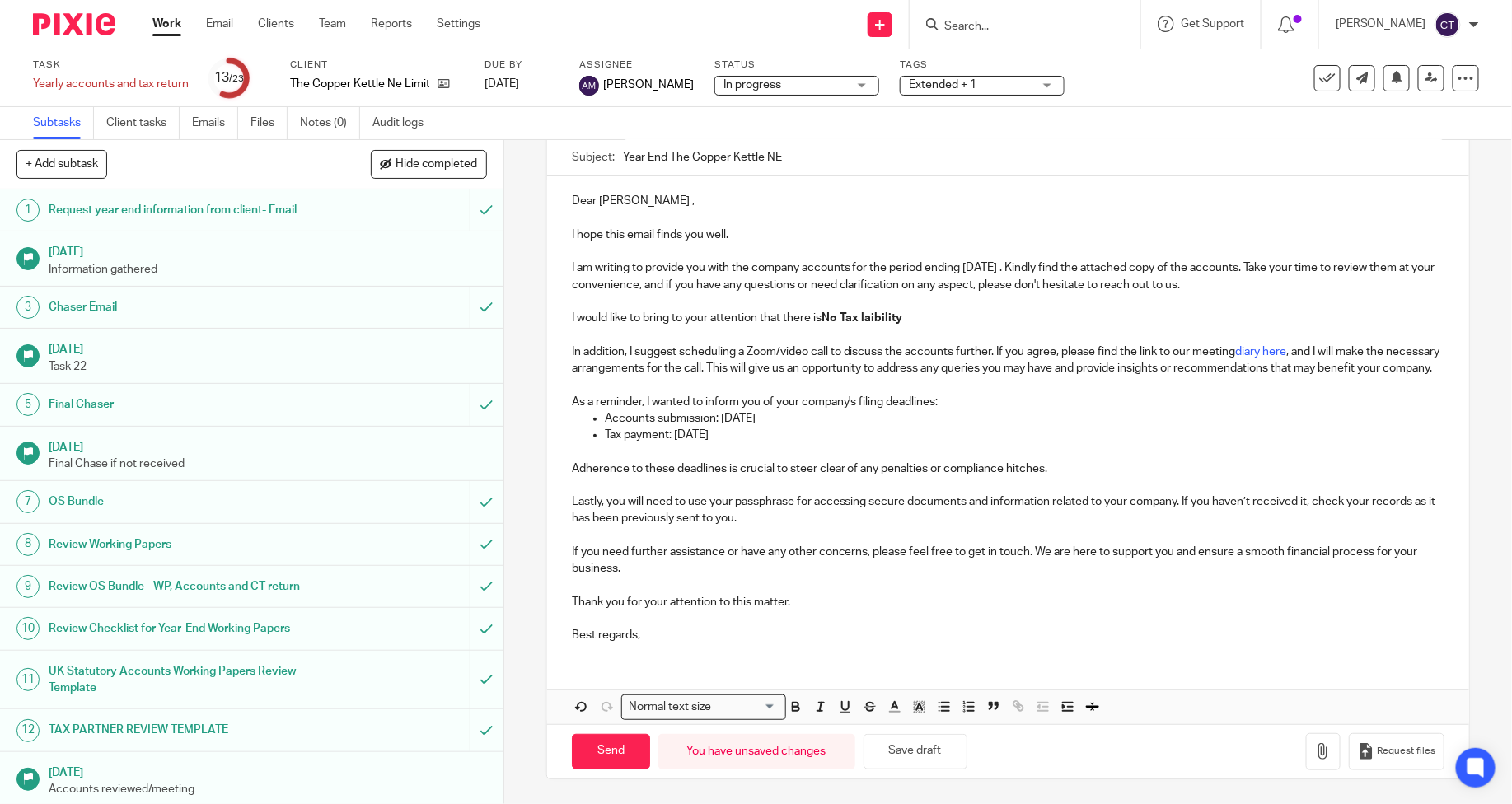
scroll to position [171, 0]
drag, startPoint x: 750, startPoint y: 437, endPoint x: 555, endPoint y: 434, distance: 195.0
click at [555, 434] on div "Dear [PERSON_NAME] , I hope this email finds you well. I am writing to provide …" at bounding box center [1008, 416] width 922 height 480
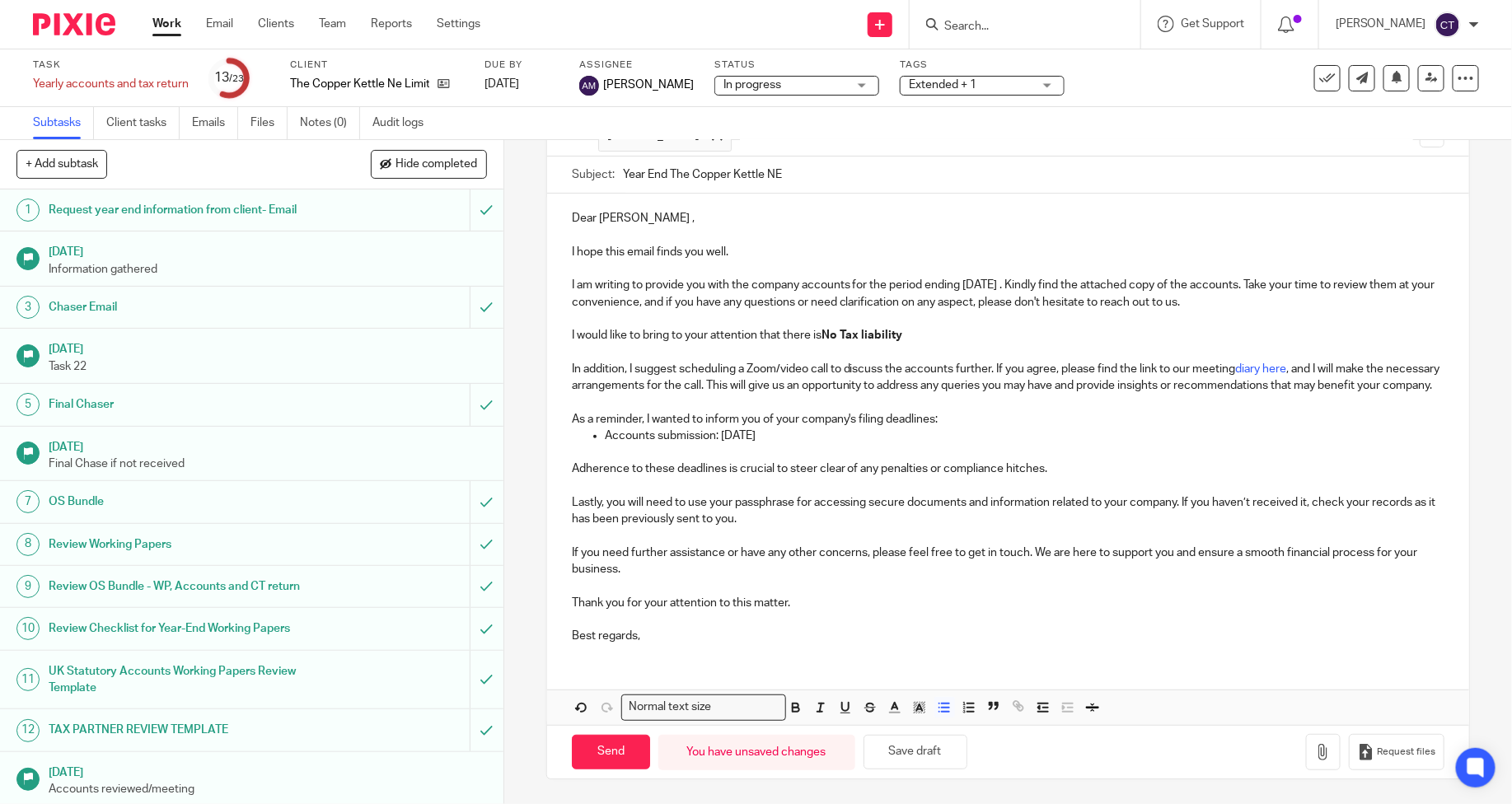
scroll to position [0, 0]
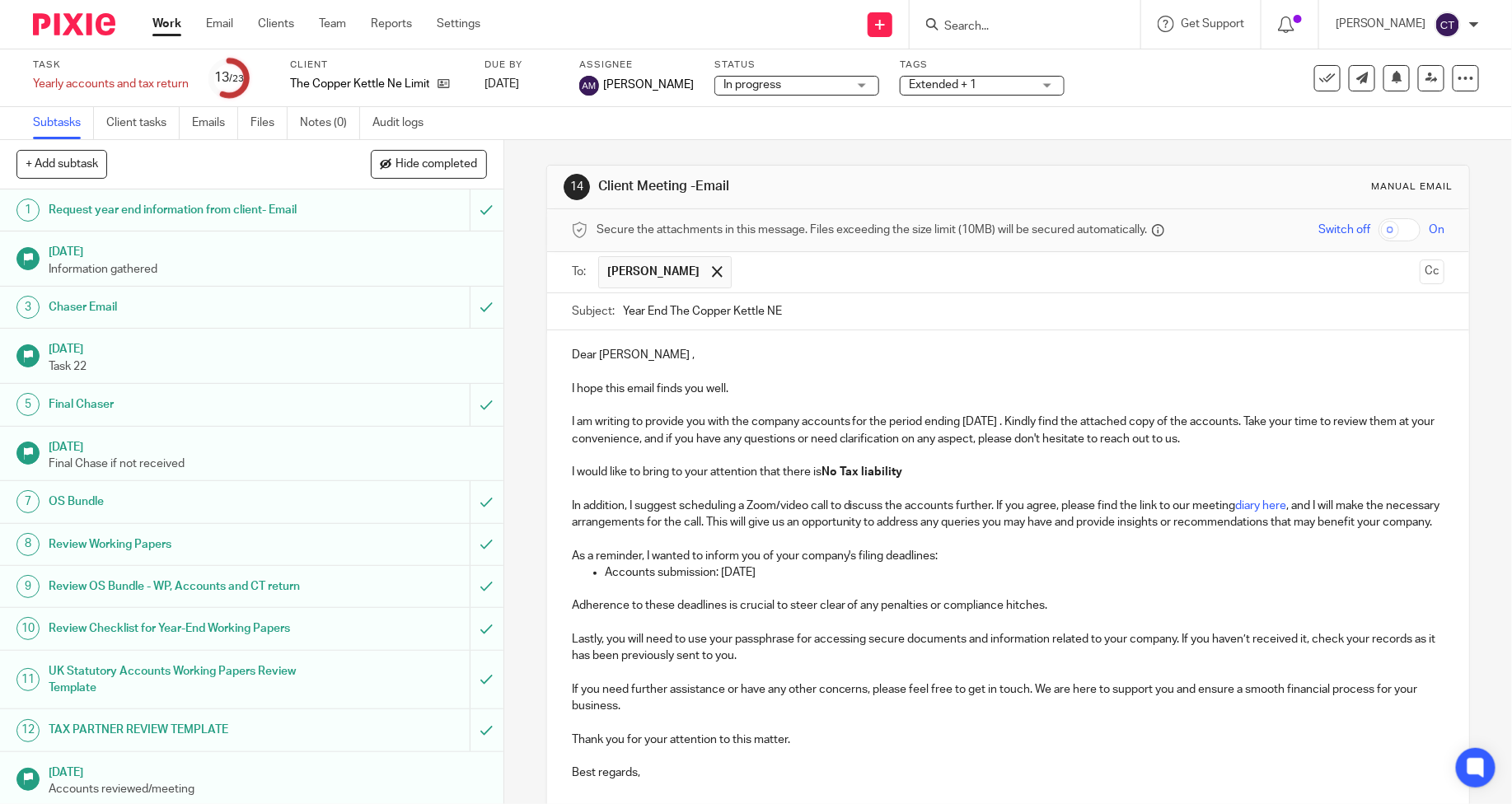
click at [572, 358] on p "Dear [PERSON_NAME] ," at bounding box center [1008, 355] width 872 height 17
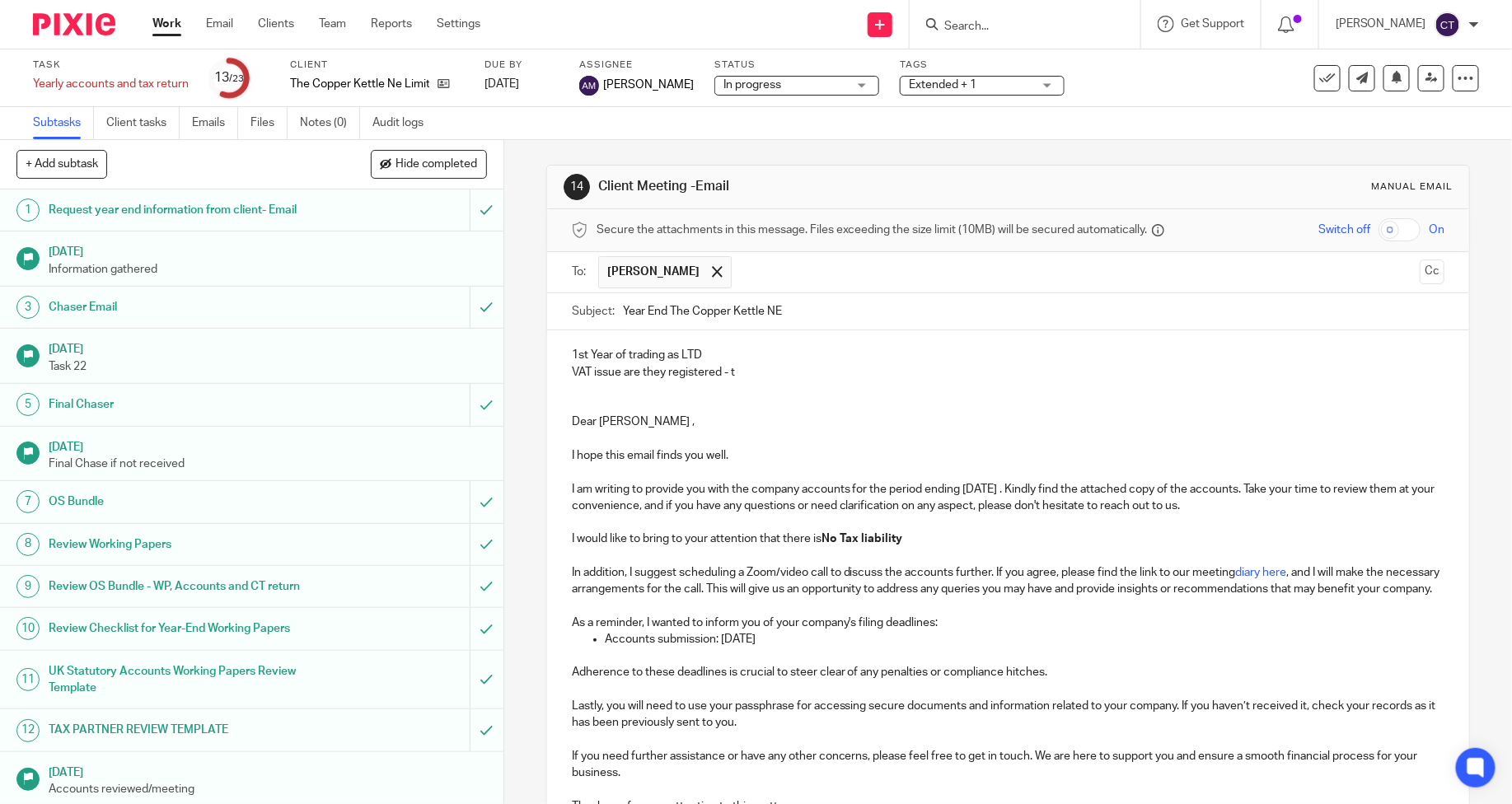
click at [756, 367] on p "VAT issue are they registered - t" at bounding box center [1008, 372] width 872 height 17
click at [588, 389] on p at bounding box center [1008, 389] width 872 height 17
click at [707, 426] on p "Dear [PERSON_NAME] ," at bounding box center [1008, 421] width 872 height 17
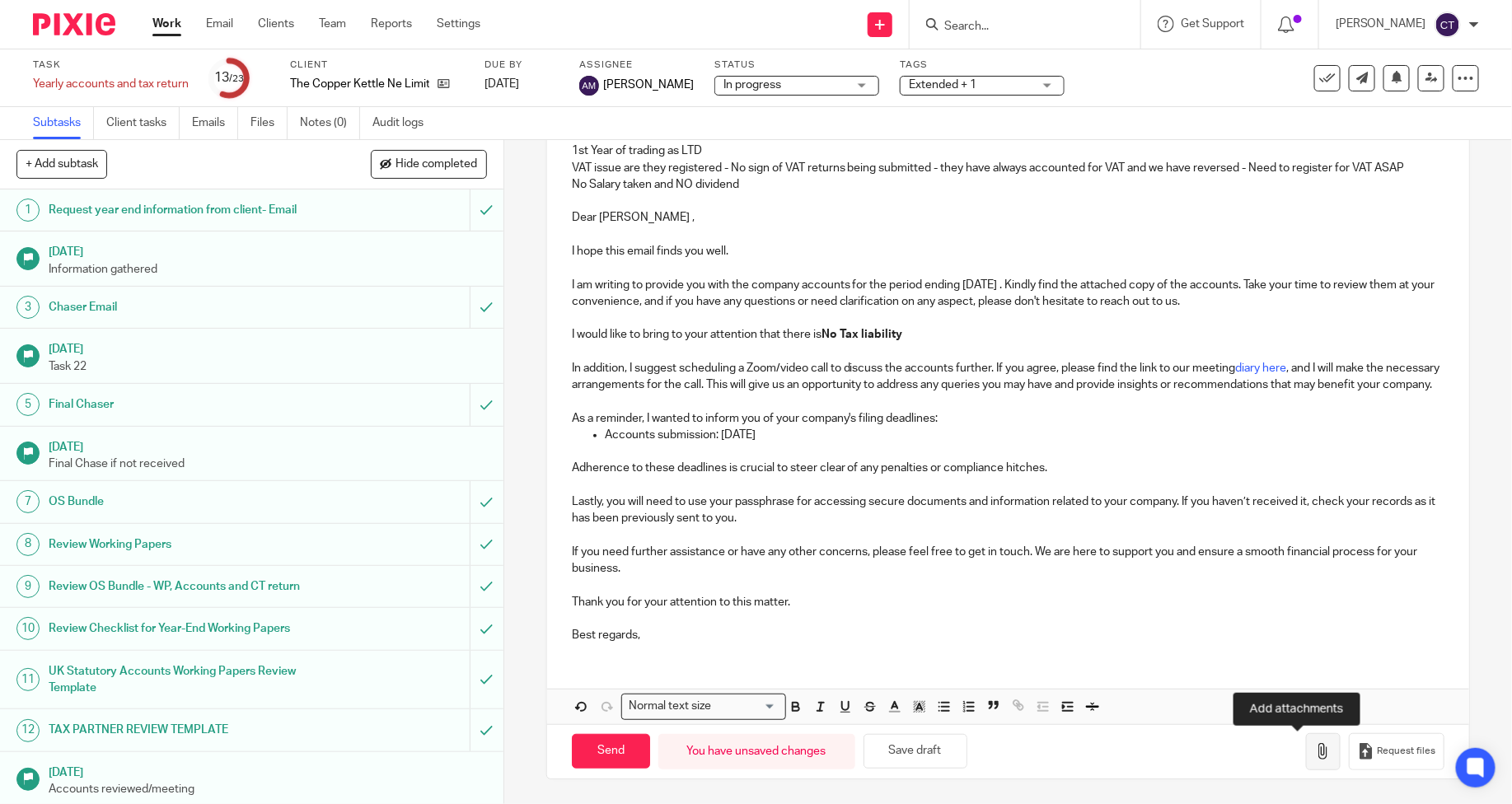
click at [1315, 752] on icon "button" at bounding box center [1323, 751] width 17 height 17
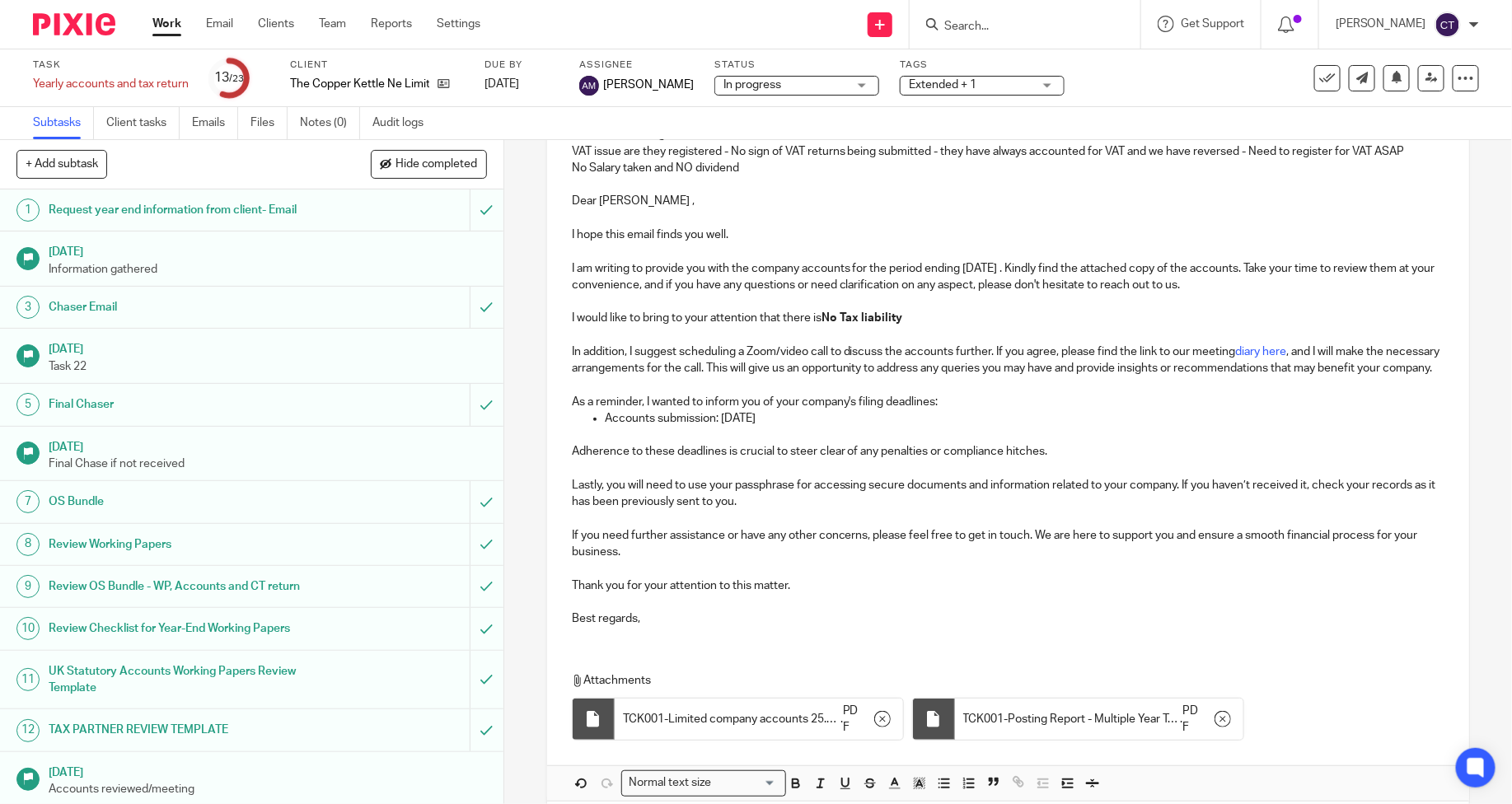
click at [726, 80] on span "In progress" at bounding box center [753, 85] width 58 height 12
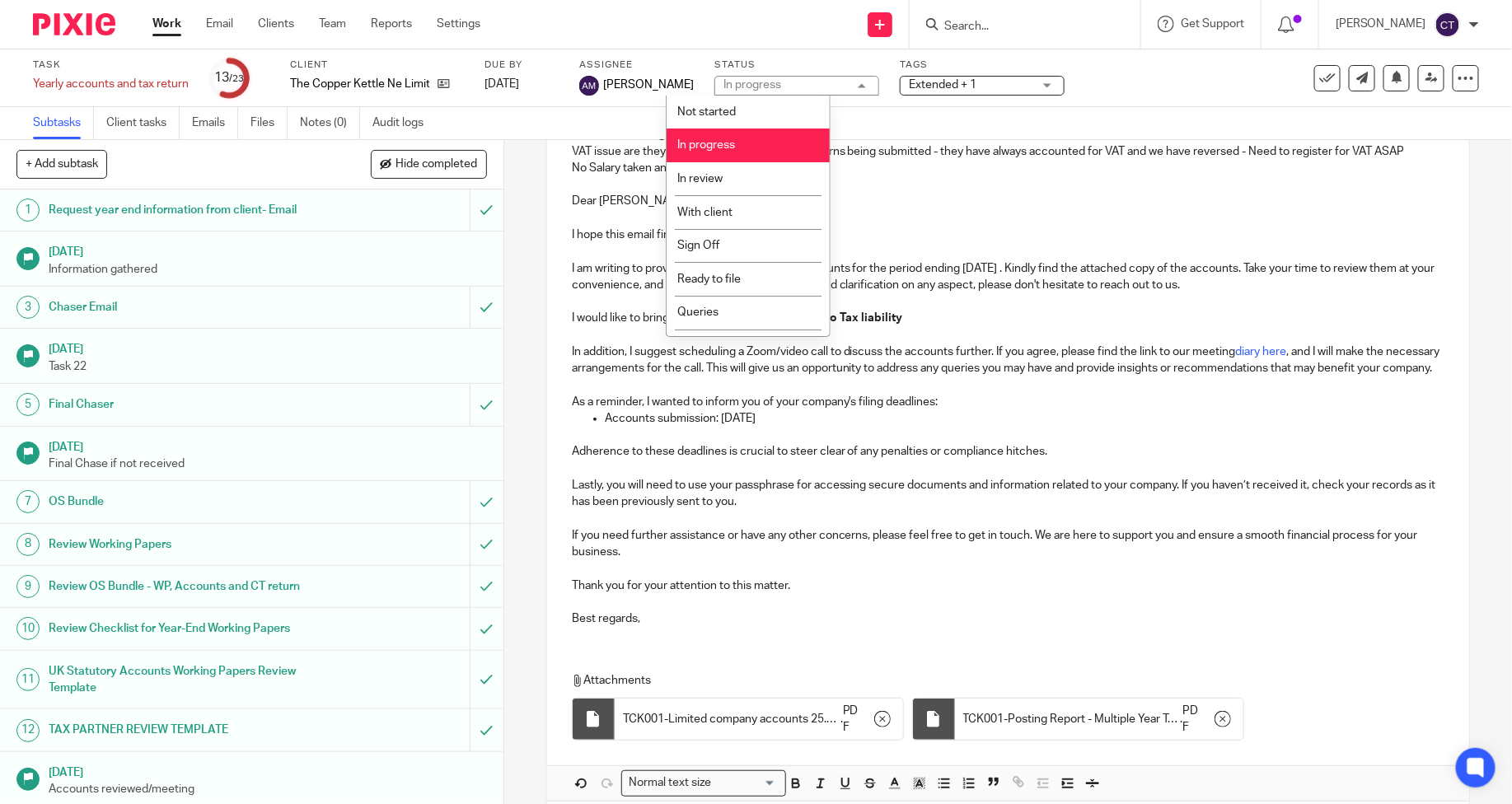
click at [909, 85] on span "Extended + 1" at bounding box center [943, 85] width 67 height 12
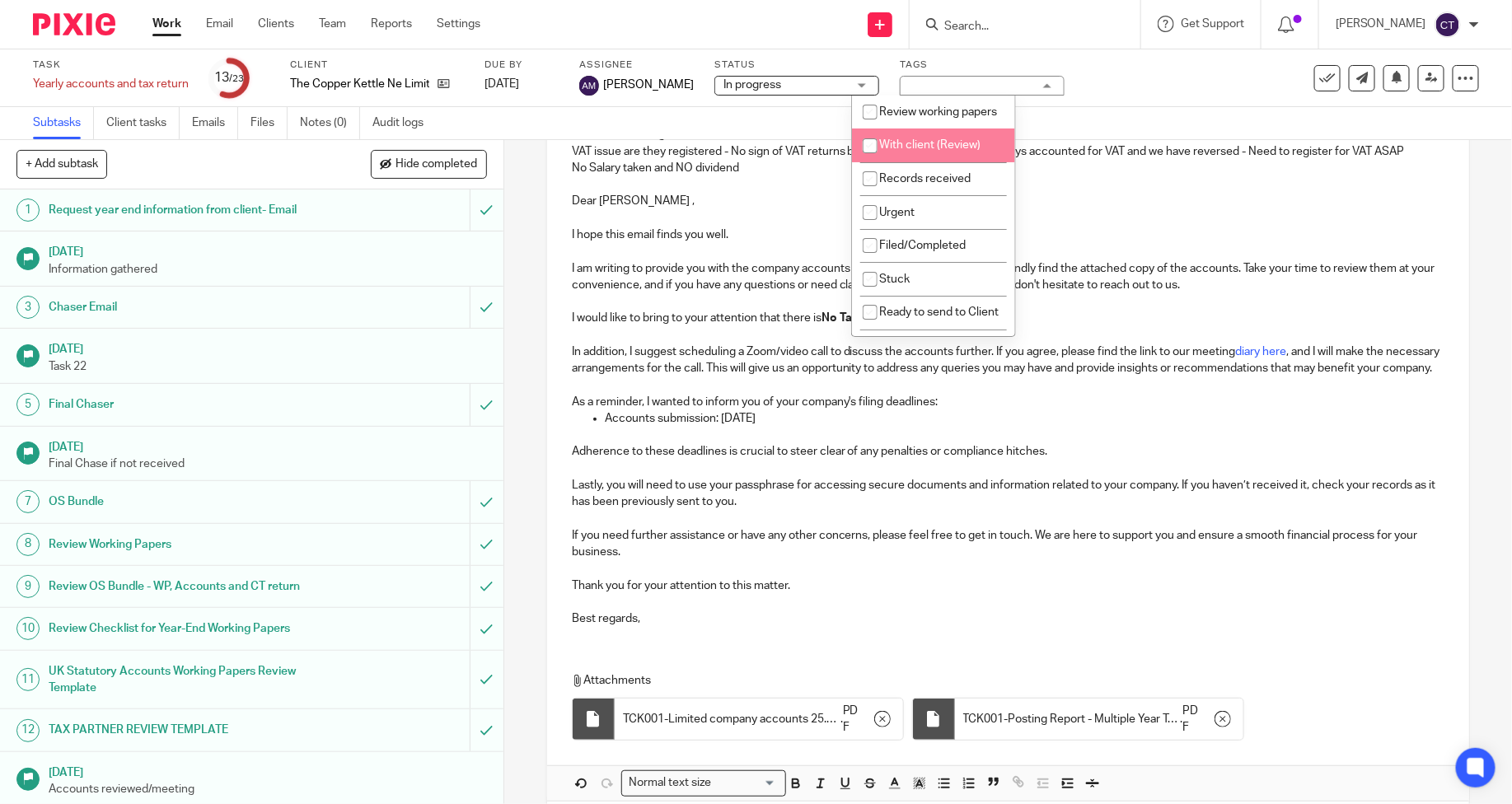
click at [925, 151] on span "With client (Review)" at bounding box center [930, 145] width 101 height 12
checkbox input "true"
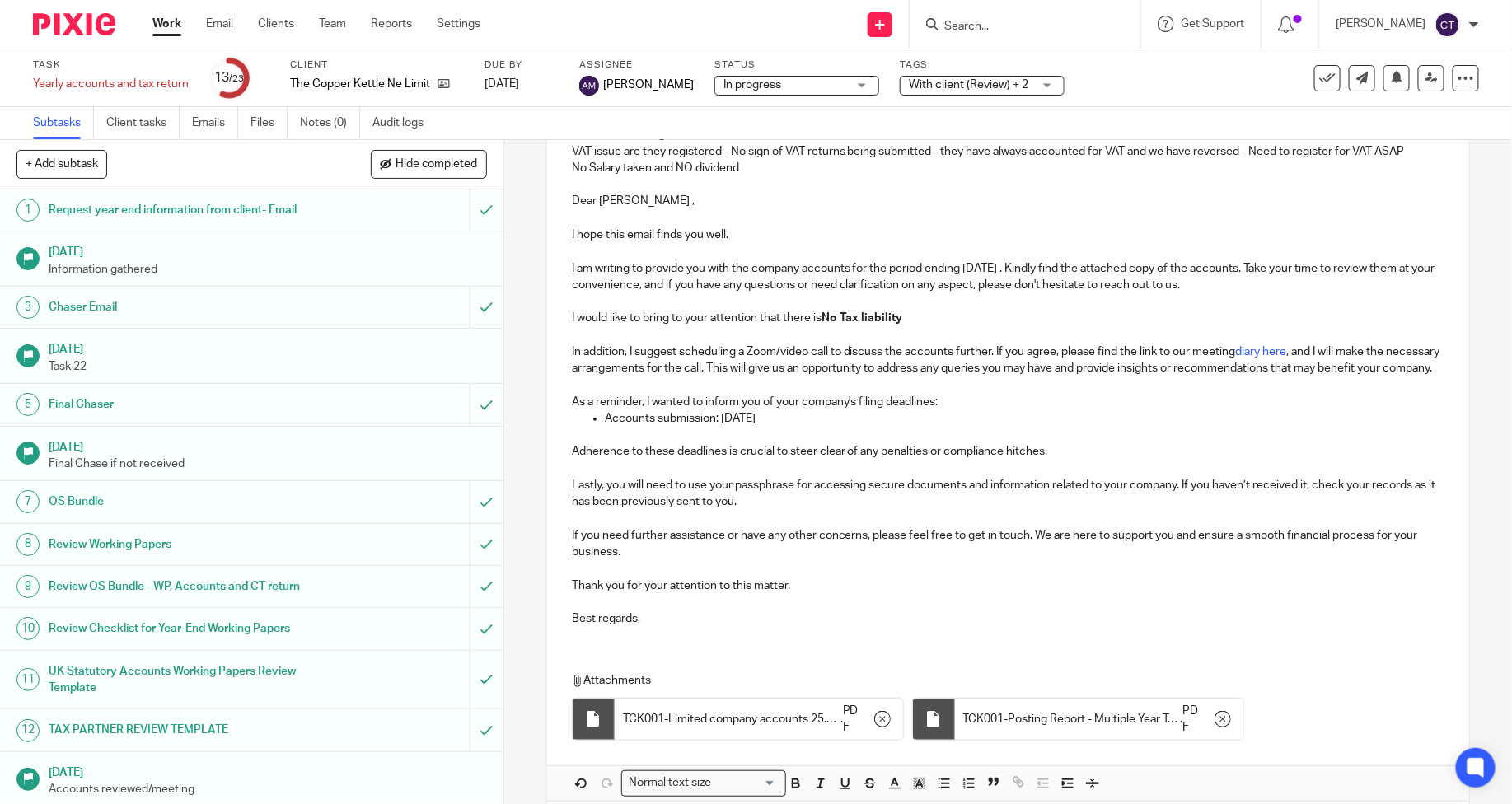
click at [1056, 77] on div "Task Yearly accounts and tax return Save Yearly accounts and tax return 13 /23 …" at bounding box center [636, 78] width 1206 height 40
click at [952, 84] on span "With client (Review) + 2" at bounding box center [969, 85] width 119 height 12
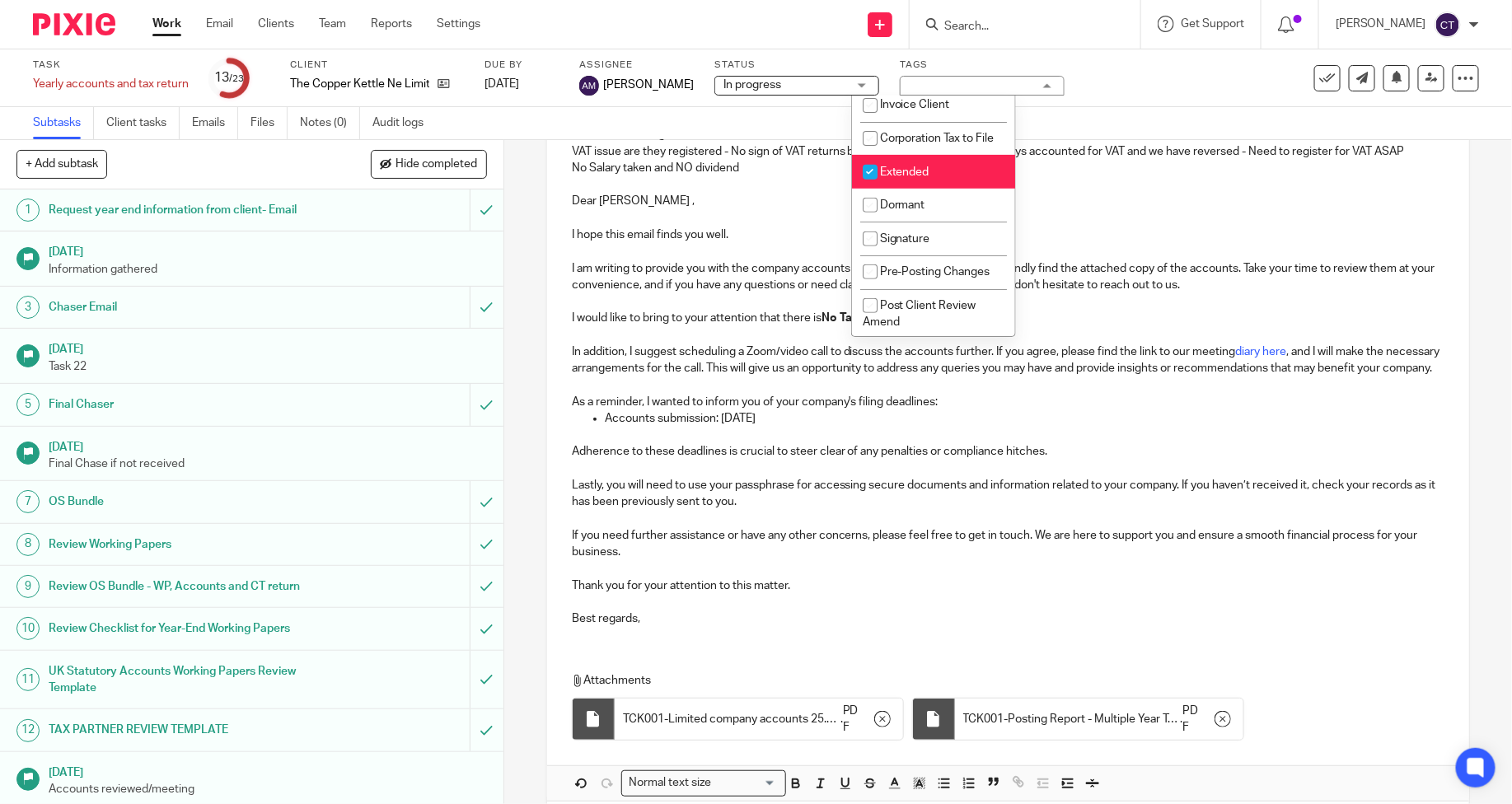
scroll to position [366, 0]
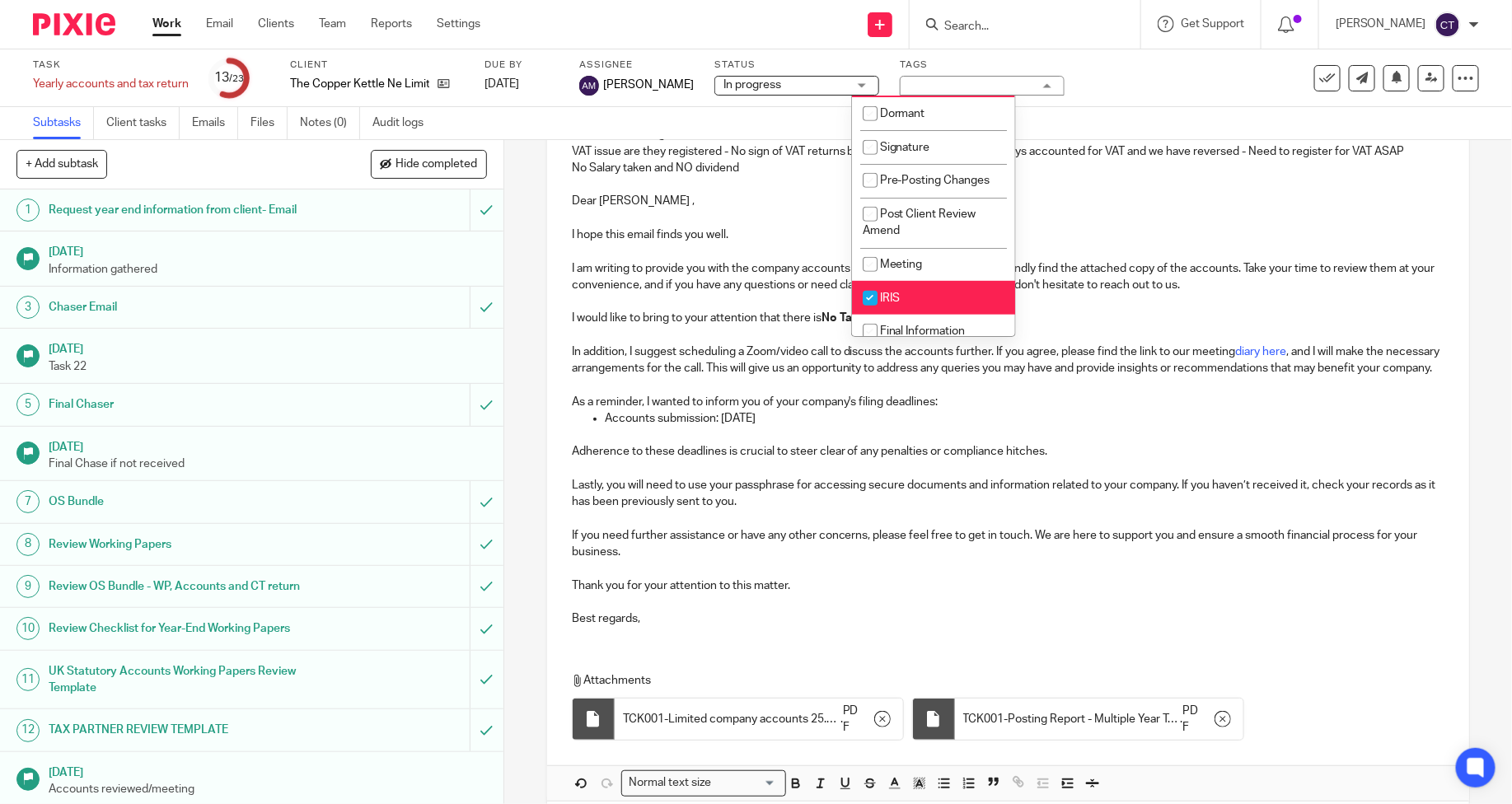
click at [925, 86] on span "Extended" at bounding box center [904, 81] width 50 height 12
click at [919, 97] on li "Extended" at bounding box center [933, 80] width 164 height 34
checkbox input "true"
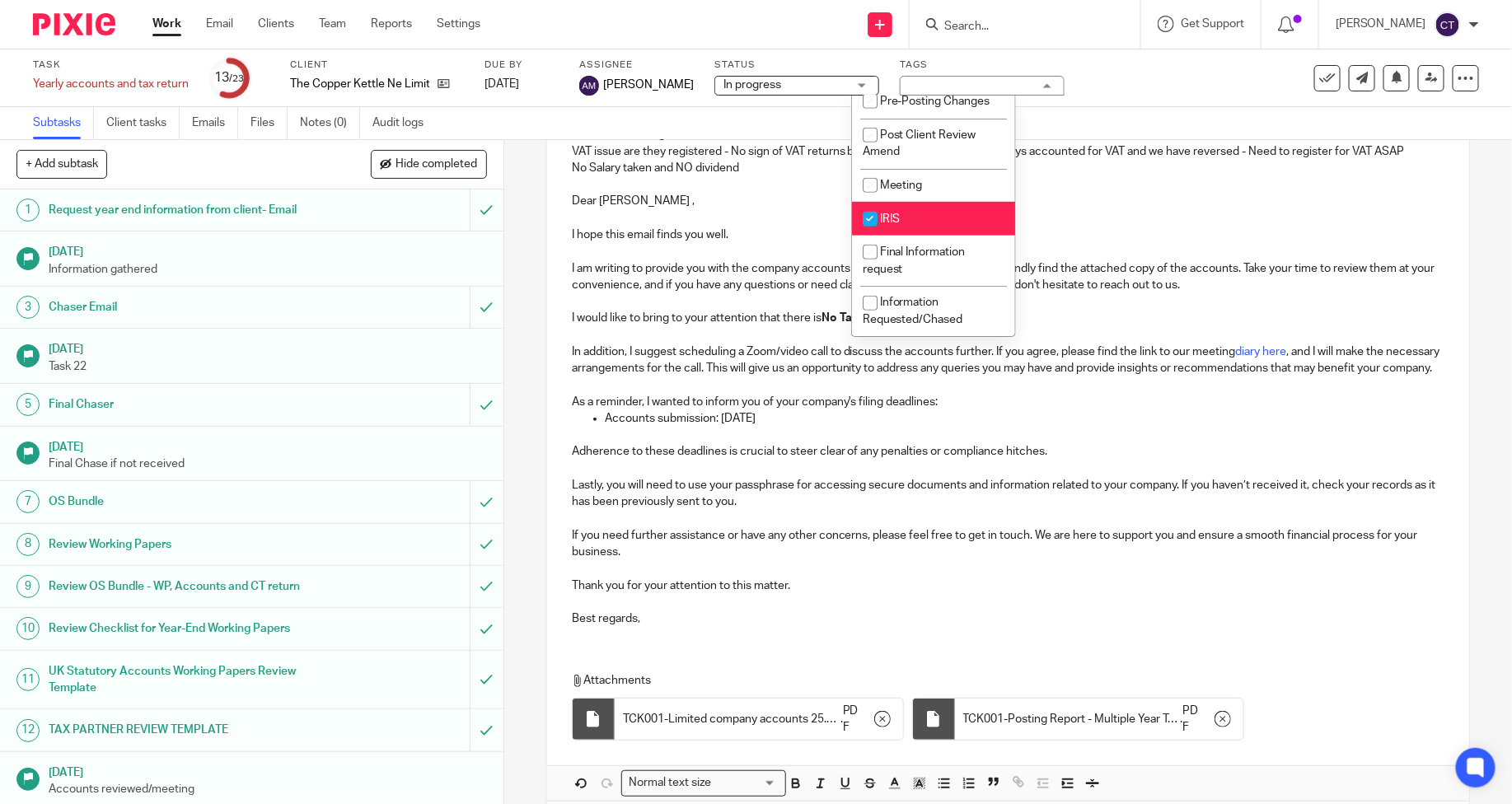
click at [903, 224] on li "IRIS" at bounding box center [933, 219] width 164 height 34
checkbox input "false"
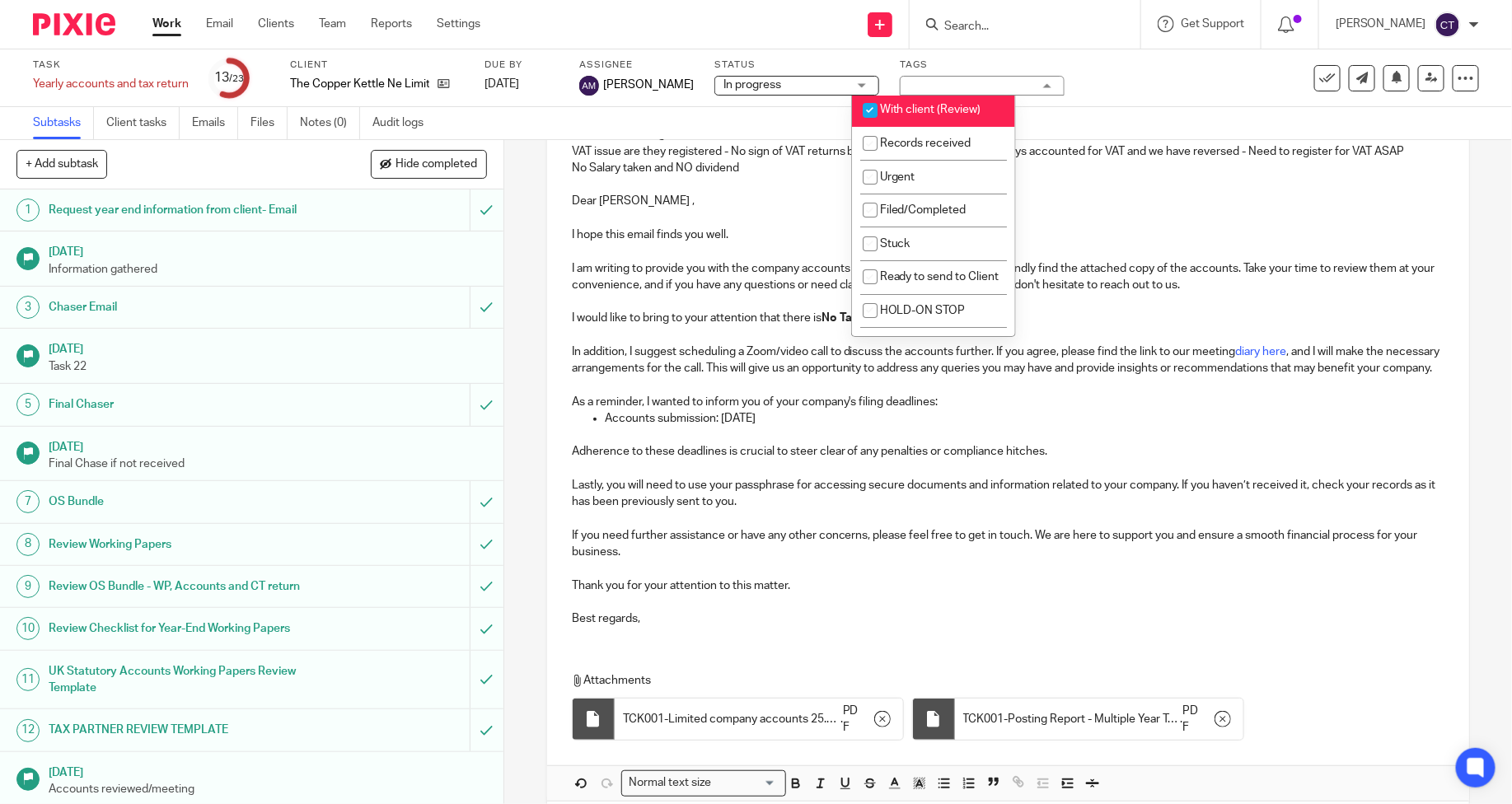
scroll to position [0, 0]
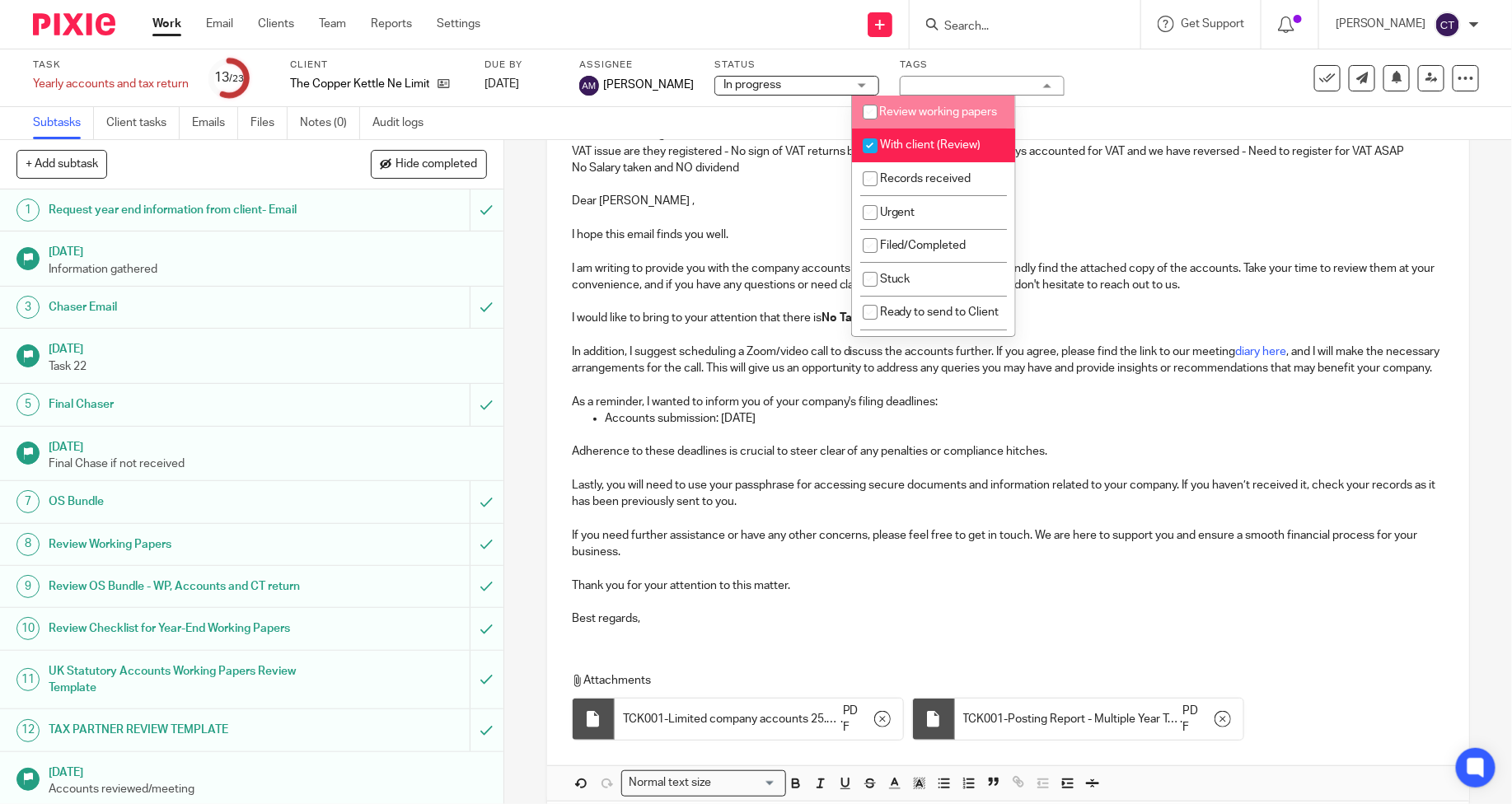
click at [766, 116] on div "Subtasks Client tasks Emails Files Notes (0) Audit logs" at bounding box center [756, 123] width 1512 height 33
